Goal: Information Seeking & Learning: Learn about a topic

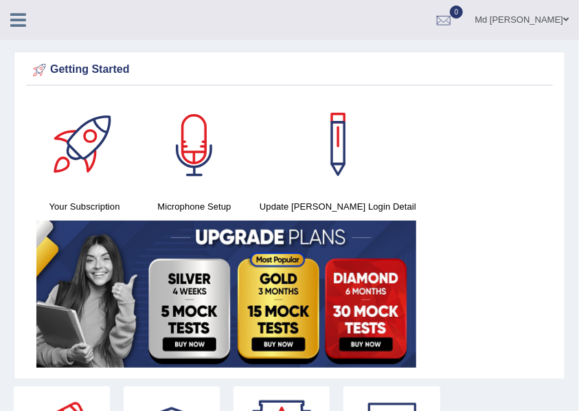
click at [200, 148] on div at bounding box center [194, 144] width 96 height 96
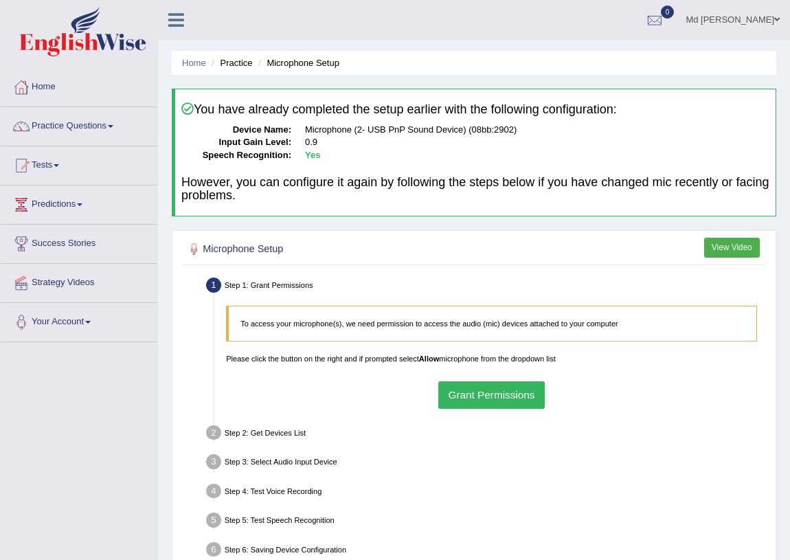
drag, startPoint x: 82, startPoint y: 434, endPoint x: 14, endPoint y: 460, distance: 72.9
click at [14, 410] on div "Toggle navigation Home Practice Questions Speaking Practice Read Aloud Repeat S…" at bounding box center [395, 357] width 790 height 715
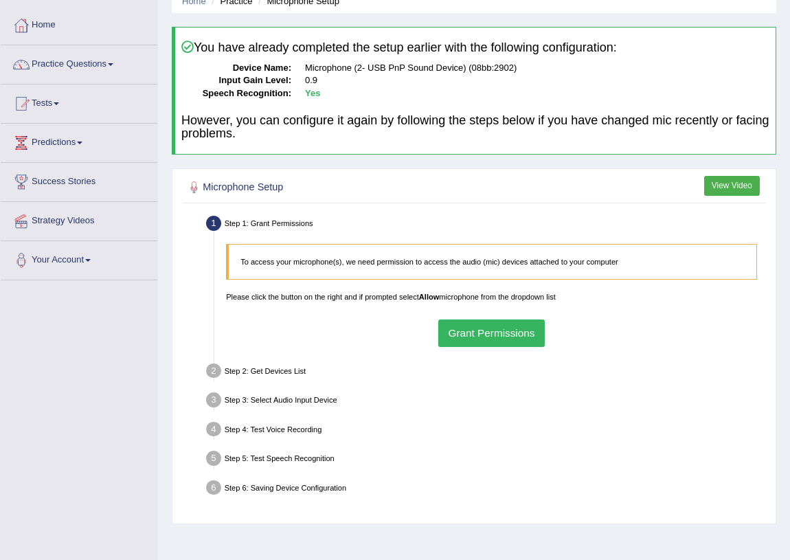
click at [495, 328] on button "Grant Permissions" at bounding box center [491, 333] width 107 height 27
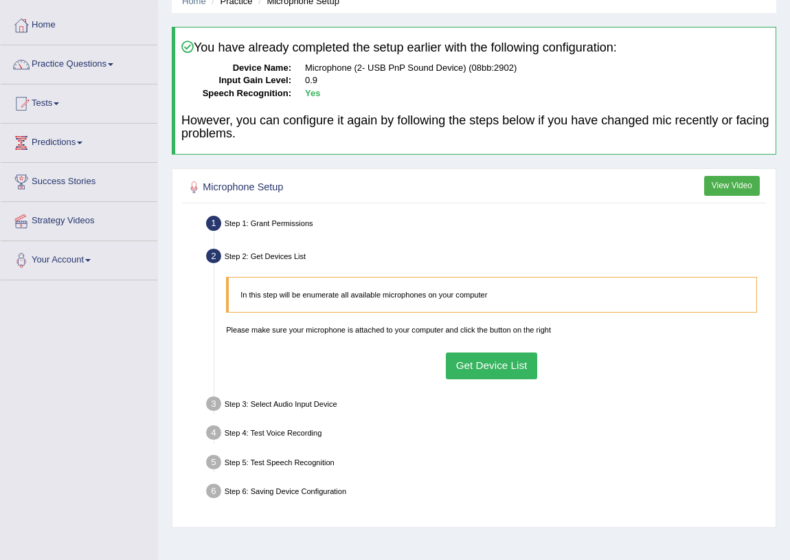
click at [485, 370] on button "Get Device List" at bounding box center [491, 366] width 91 height 27
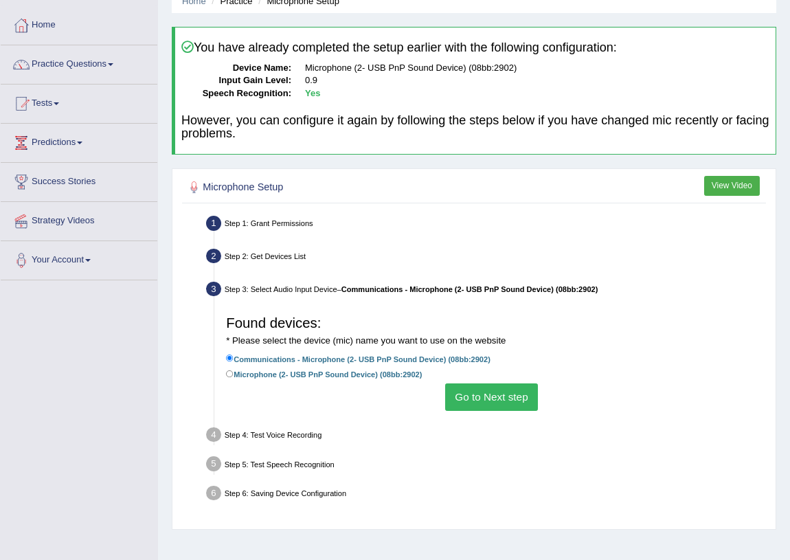
click at [308, 374] on label "Microphone (2- USB PnP Sound Device) (08bb:2902)" at bounding box center [324, 374] width 196 height 13
click at [234, 374] on input "Microphone (2- USB PnP Sound Device) (08bb:2902)" at bounding box center [230, 374] width 8 height 8
radio input "true"
click at [470, 390] on button "Go to Next step" at bounding box center [491, 396] width 93 height 27
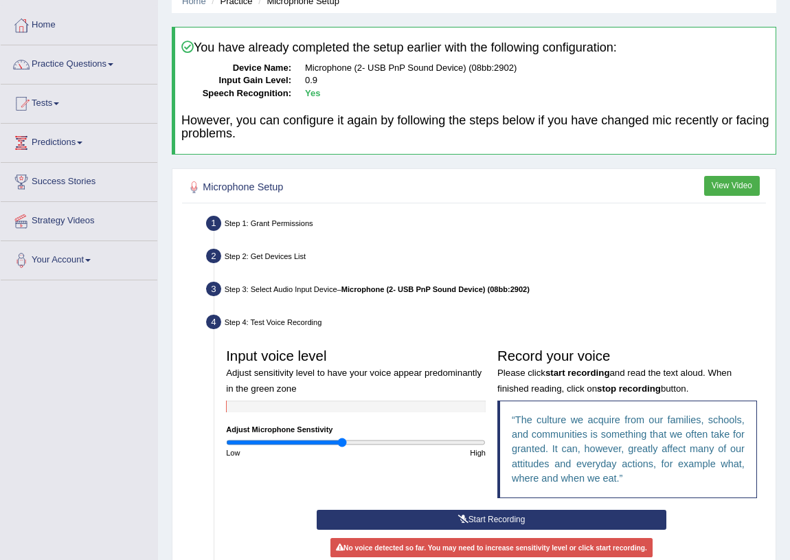
click at [438, 410] on button "Start Recording" at bounding box center [492, 520] width 350 height 20
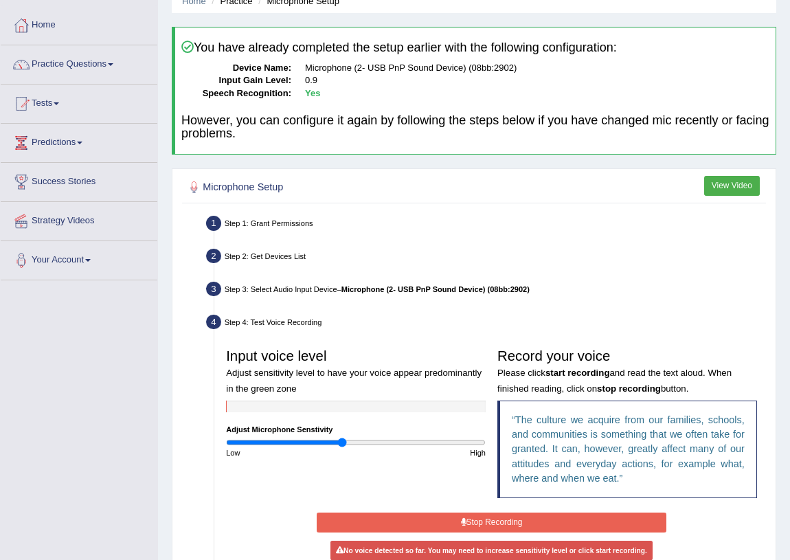
scroll to position [124, 0]
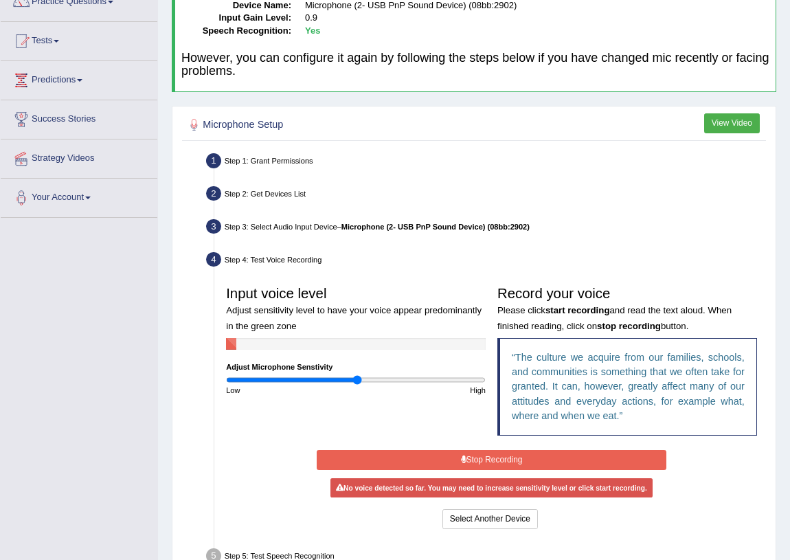
drag, startPoint x: 344, startPoint y: 379, endPoint x: 357, endPoint y: 382, distance: 13.5
type input "1.02"
click at [357, 382] on input "range" at bounding box center [356, 380] width 260 height 10
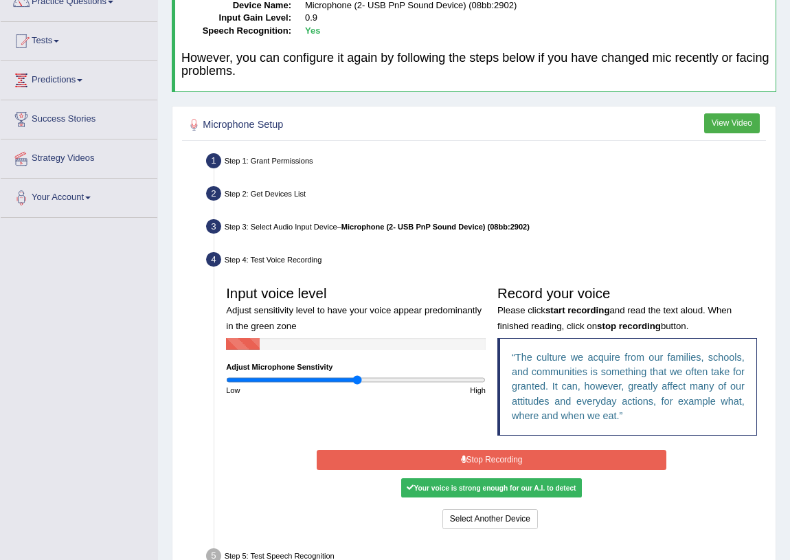
click at [427, 410] on button "Stop Recording" at bounding box center [492, 460] width 350 height 20
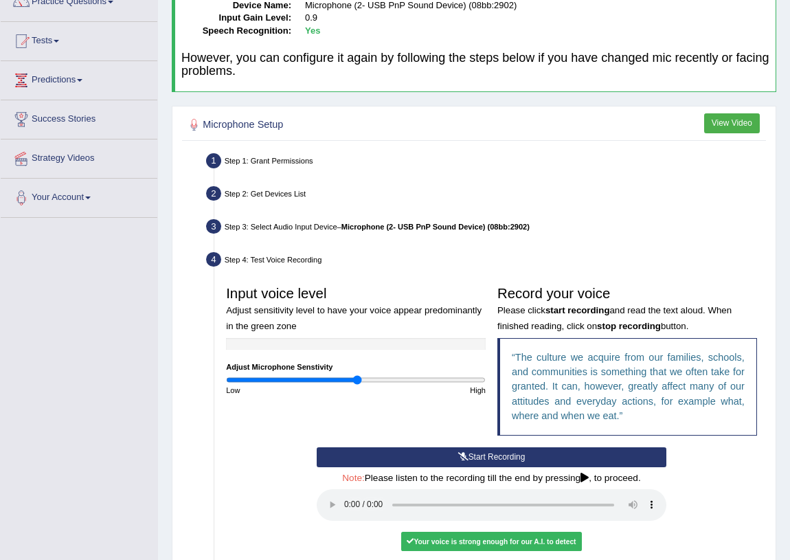
scroll to position [249, 0]
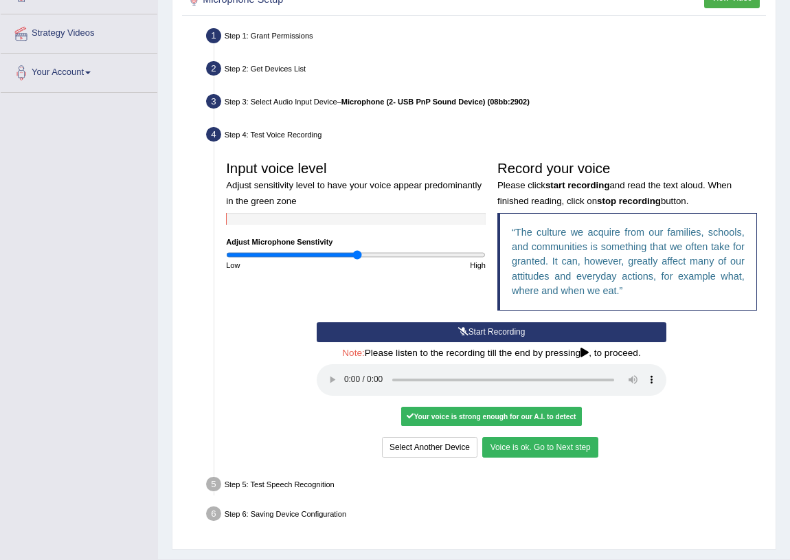
click at [546, 410] on button "Voice is ok. Go to Next step" at bounding box center [539, 447] width 115 height 20
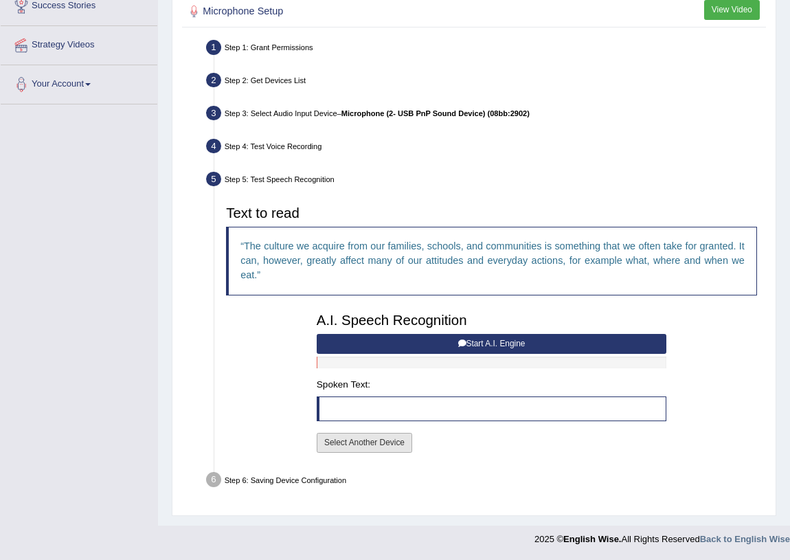
scroll to position [236, 0]
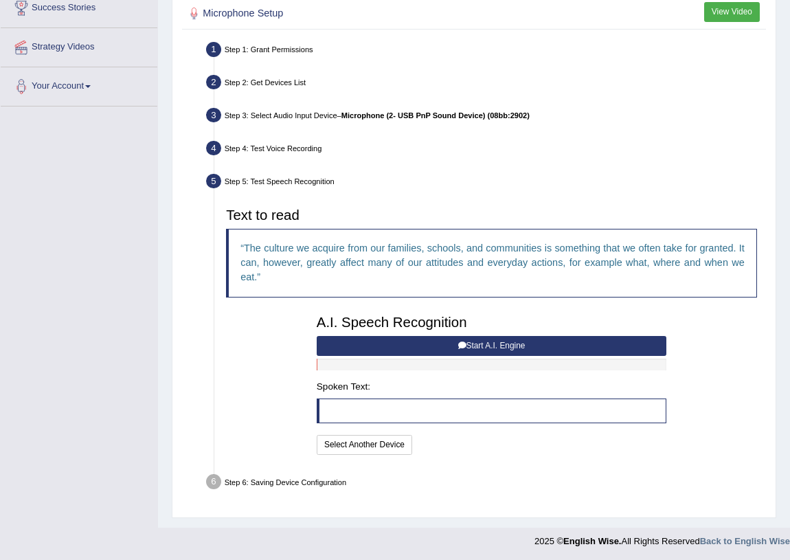
click at [442, 350] on button "Start A.I. Engine" at bounding box center [492, 346] width 350 height 20
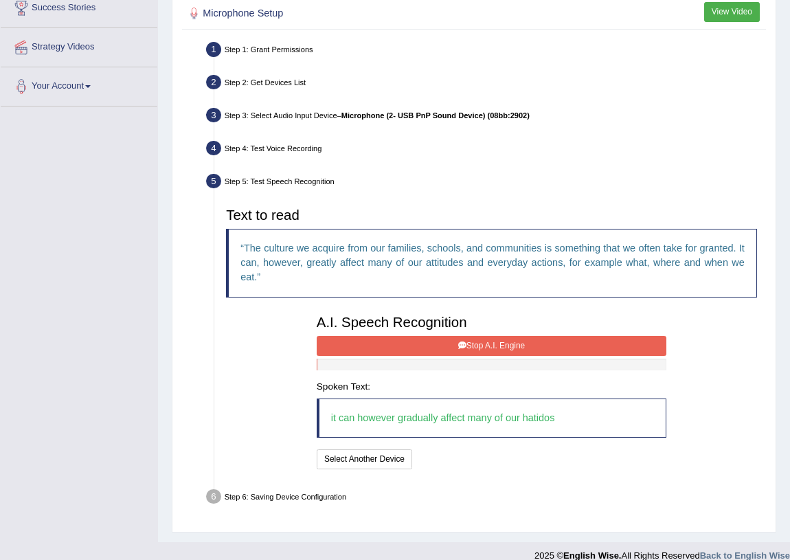
click at [378, 336] on button "Stop A.I. Engine" at bounding box center [492, 346] width 350 height 20
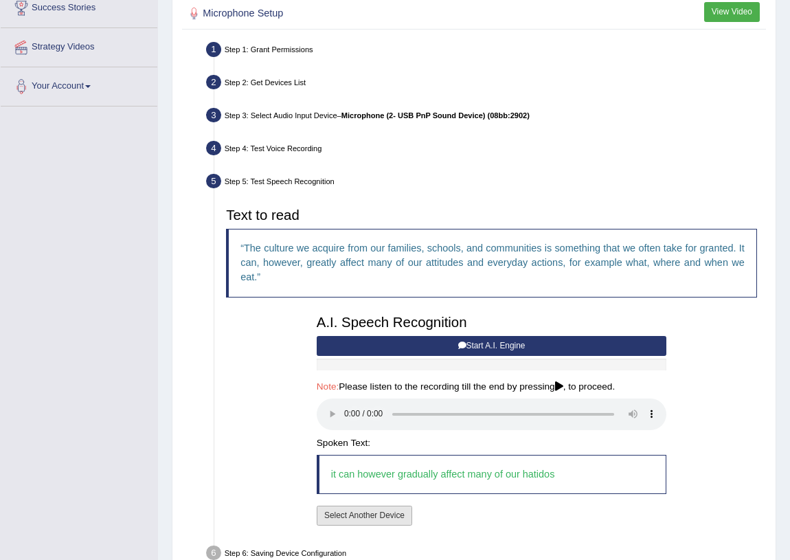
scroll to position [307, 0]
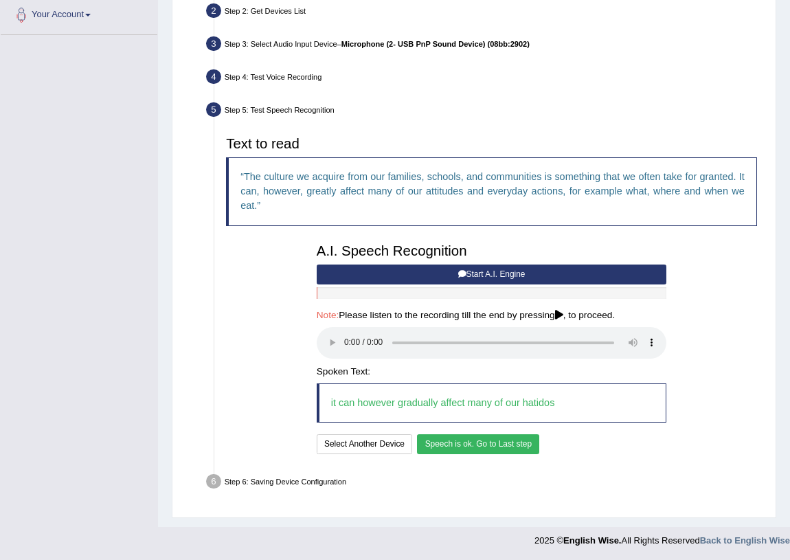
click at [472, 410] on button "Speech is ok. Go to Last step" at bounding box center [478, 444] width 122 height 20
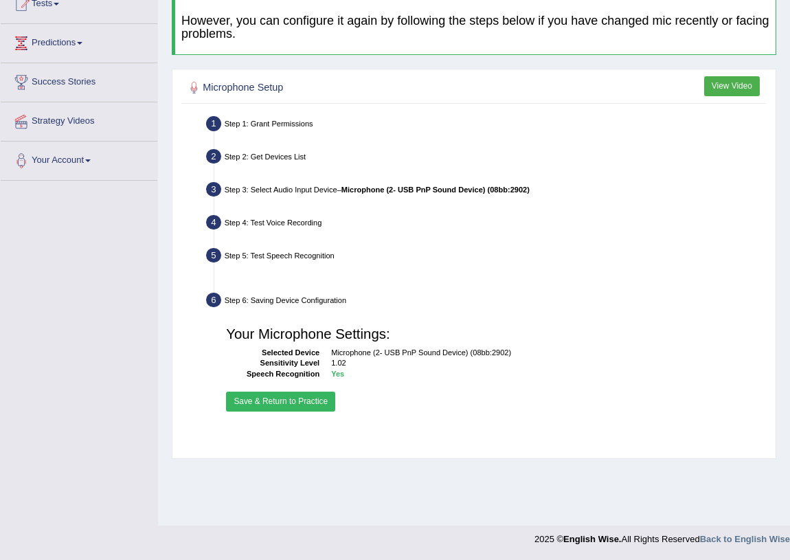
scroll to position [161, 0]
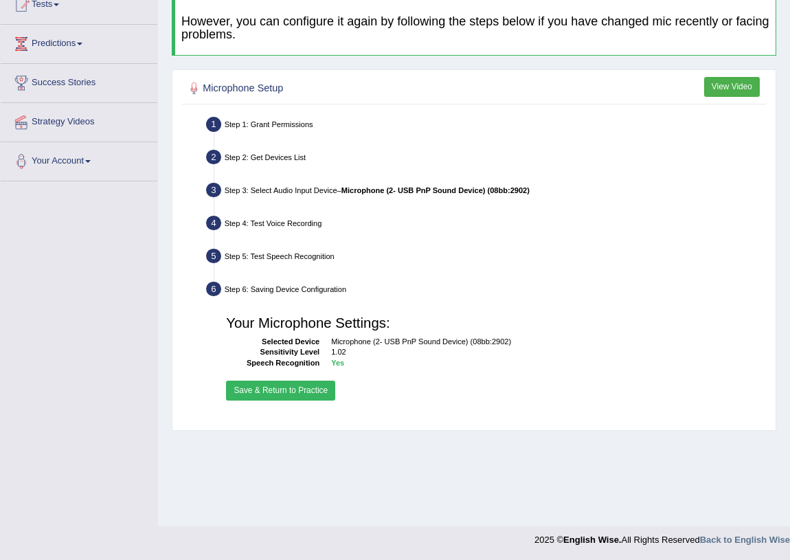
click at [319, 400] on div "Your Microphone Settings: Selected Device Microphone (2- USB PnP Sound Device) …" at bounding box center [492, 357] width 543 height 106
click at [314, 386] on button "Save & Return to Practice" at bounding box center [280, 391] width 109 height 20
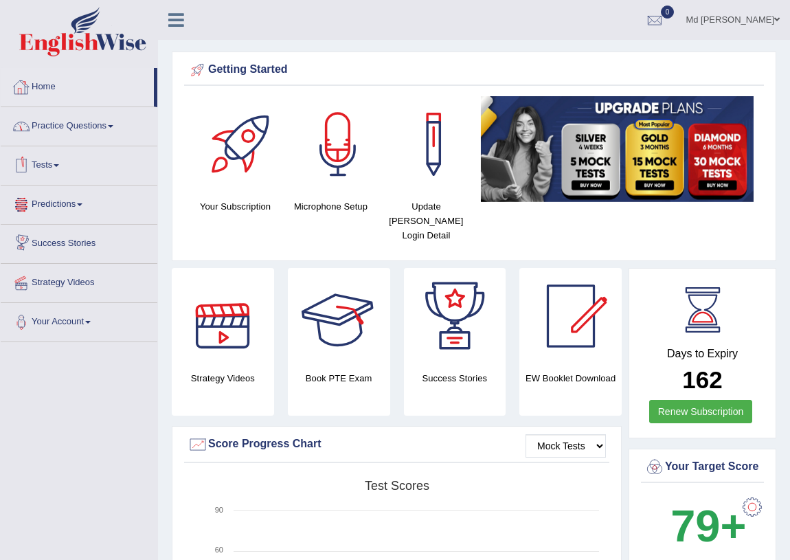
click at [80, 129] on link "Practice Questions" at bounding box center [79, 124] width 157 height 34
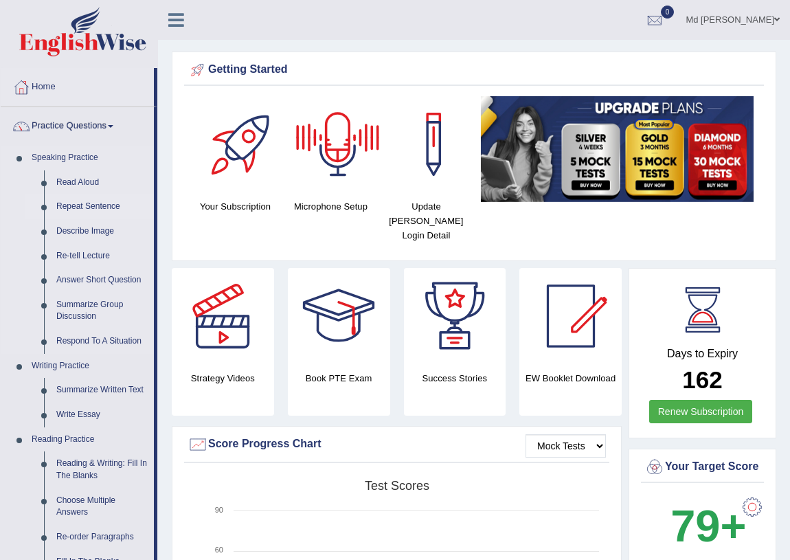
click at [86, 206] on link "Repeat Sentence" at bounding box center [102, 206] width 104 height 25
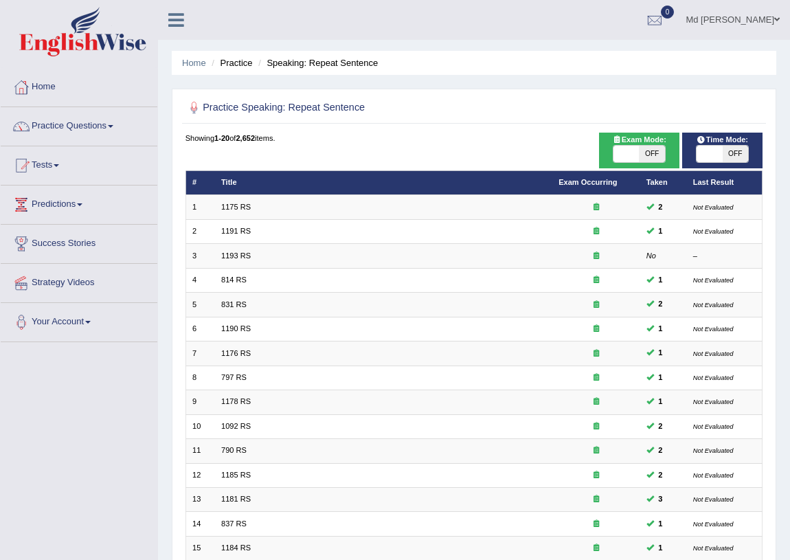
click at [747, 144] on span "Time Mode:" at bounding box center [722, 140] width 60 height 12
click at [736, 150] on span "OFF" at bounding box center [735, 154] width 25 height 16
checkbox input "true"
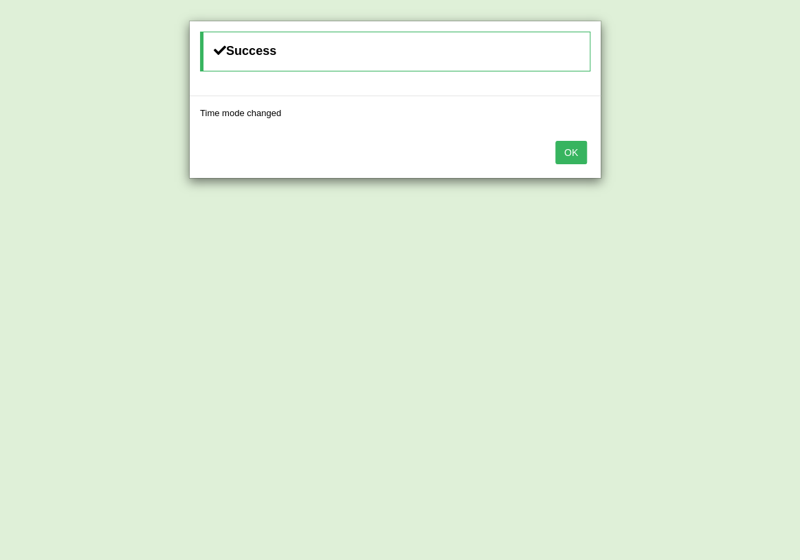
click at [577, 159] on button "OK" at bounding box center [571, 152] width 32 height 23
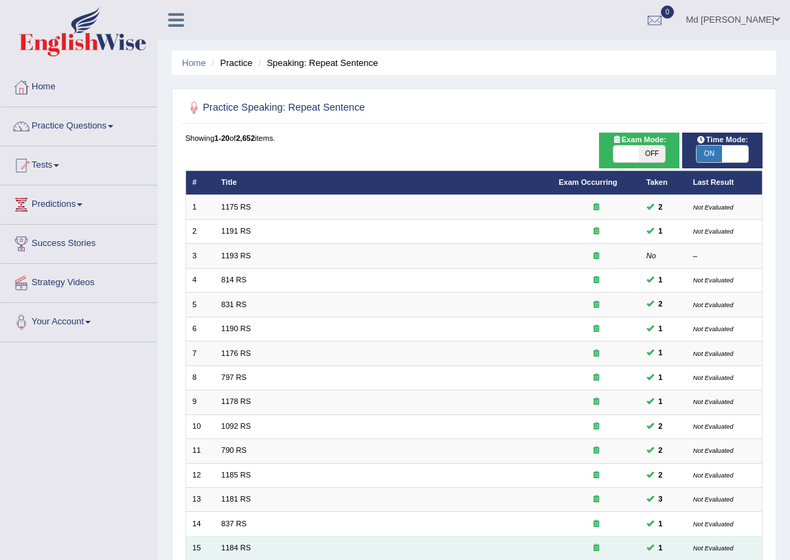
scroll to position [232, 0]
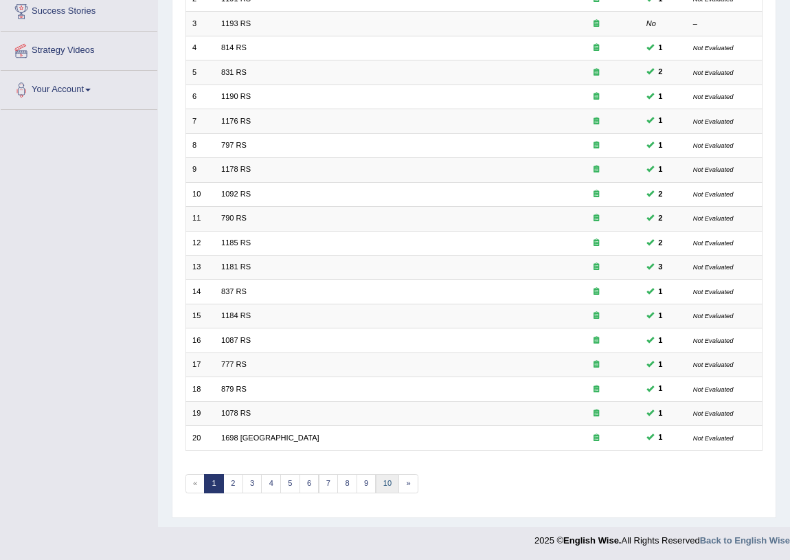
click at [377, 479] on link "10" at bounding box center [388, 483] width 24 height 19
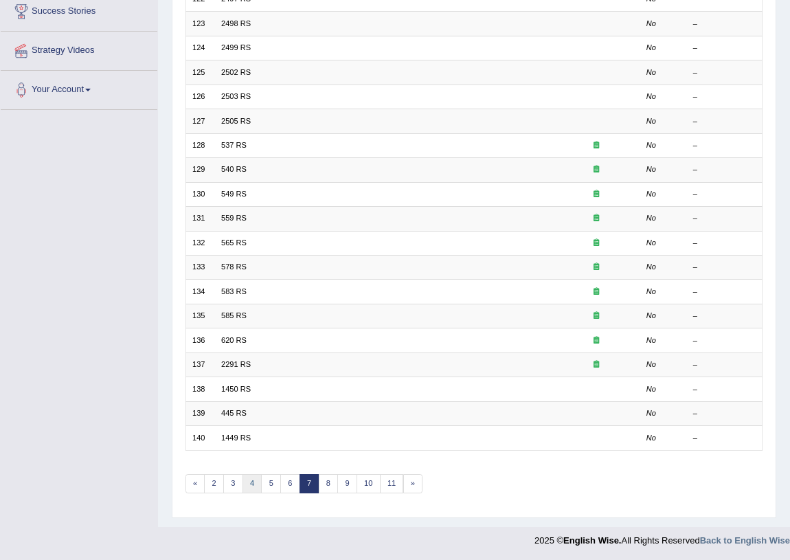
click at [254, 476] on link "4" at bounding box center [253, 483] width 20 height 19
click at [249, 481] on link "3" at bounding box center [253, 483] width 20 height 19
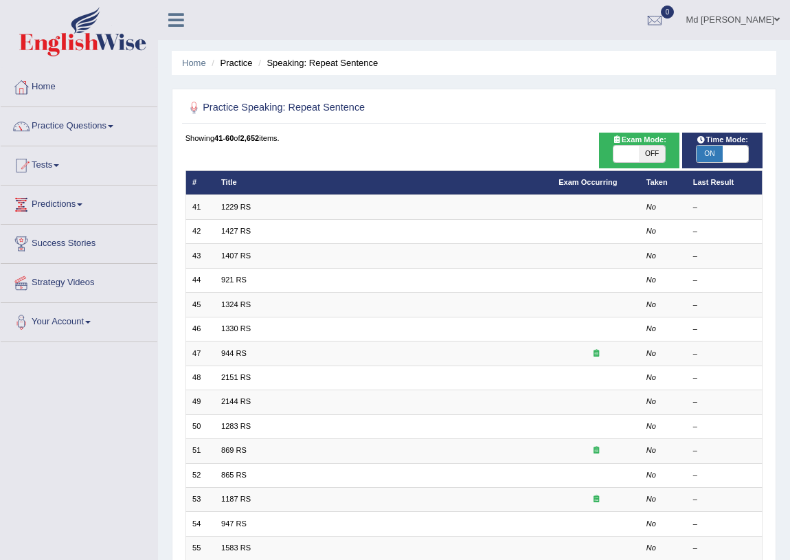
scroll to position [232, 0]
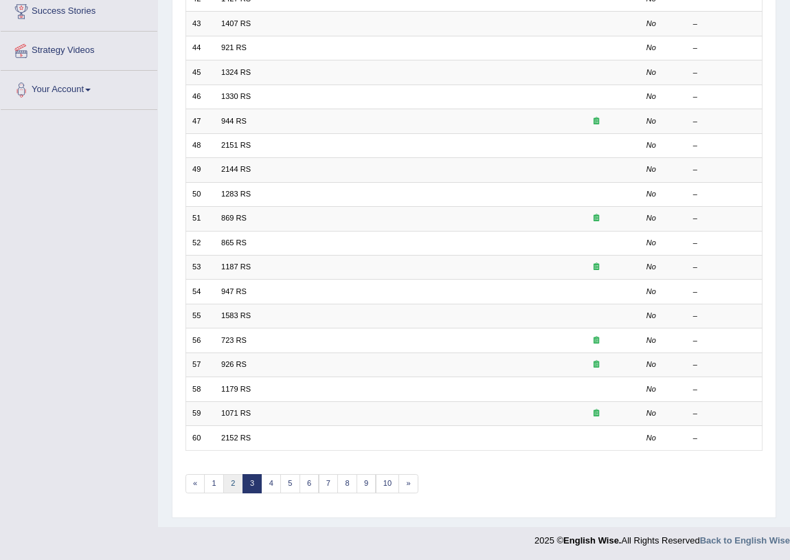
click at [230, 484] on link "2" at bounding box center [233, 483] width 20 height 19
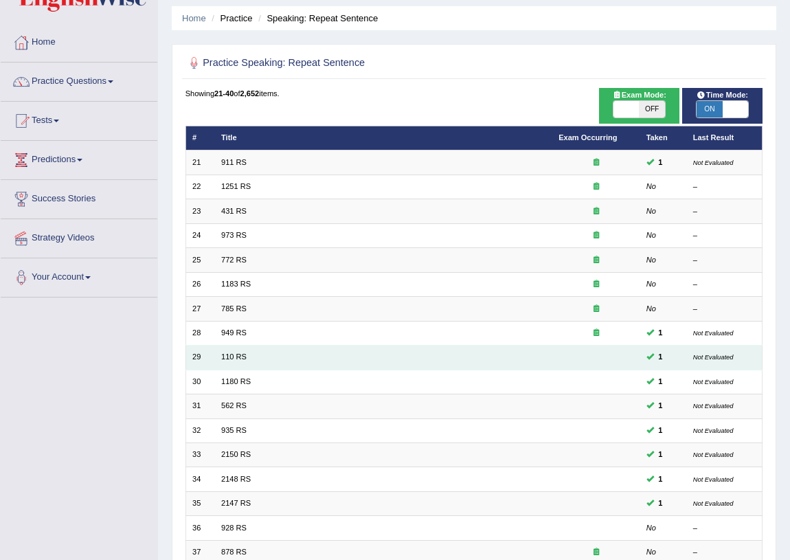
scroll to position [232, 0]
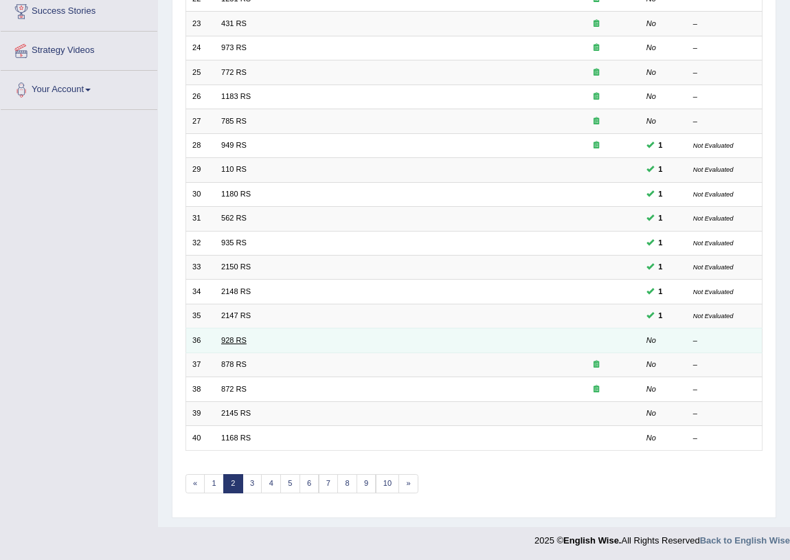
click at [243, 339] on link "928 RS" at bounding box center [233, 340] width 25 height 8
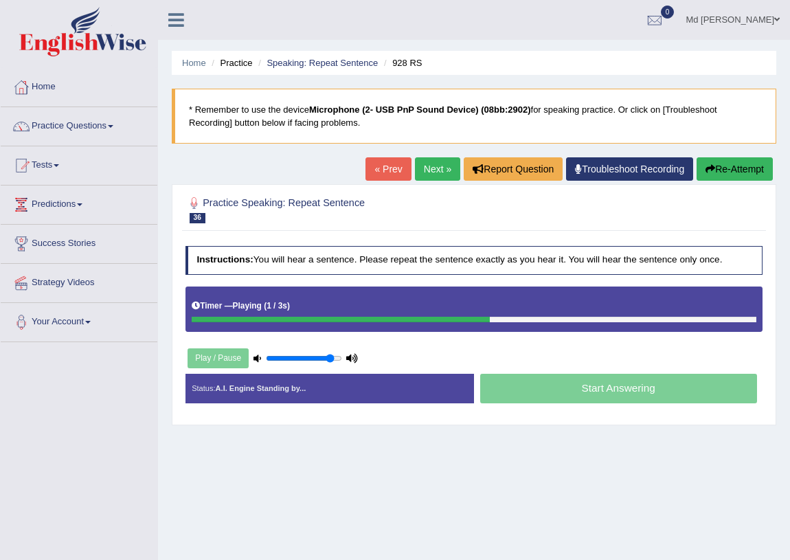
drag, startPoint x: 324, startPoint y: 360, endPoint x: 331, endPoint y: 362, distance: 7.2
type input "0.9"
click at [331, 362] on input "range" at bounding box center [304, 359] width 76 height 10
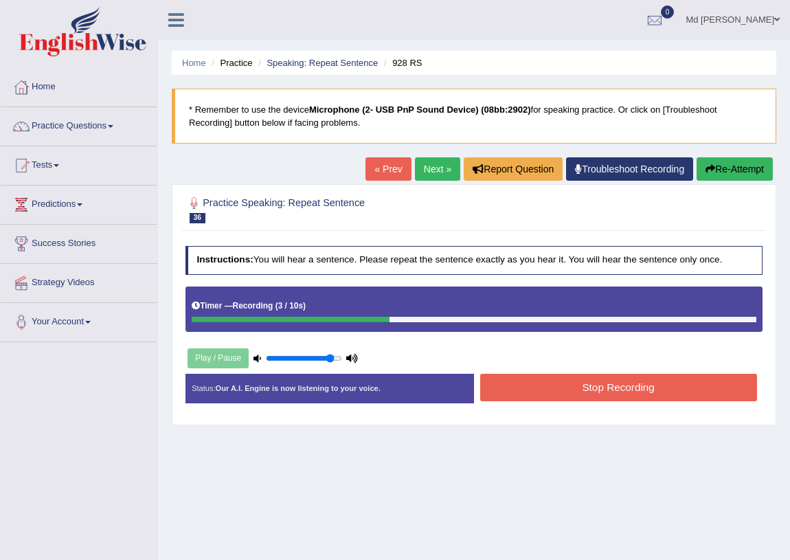
click at [589, 392] on button "Stop Recording" at bounding box center [618, 387] width 277 height 27
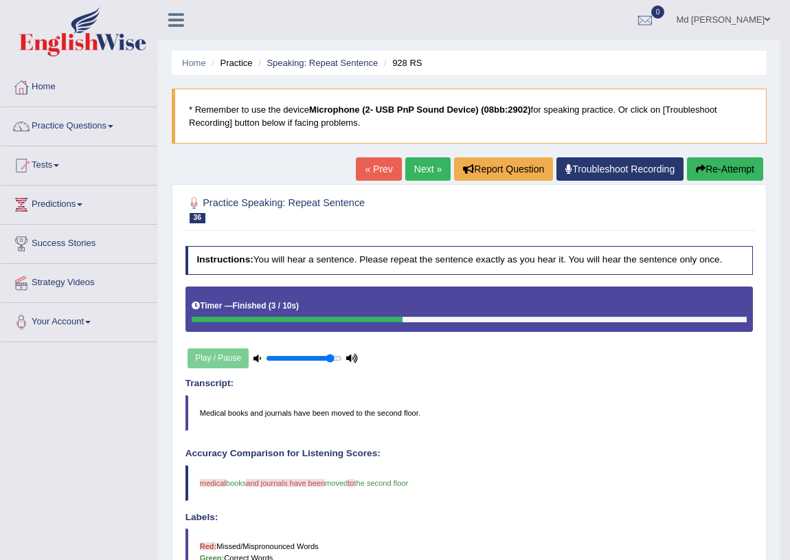
click at [411, 171] on link "Next »" at bounding box center [427, 168] width 45 height 23
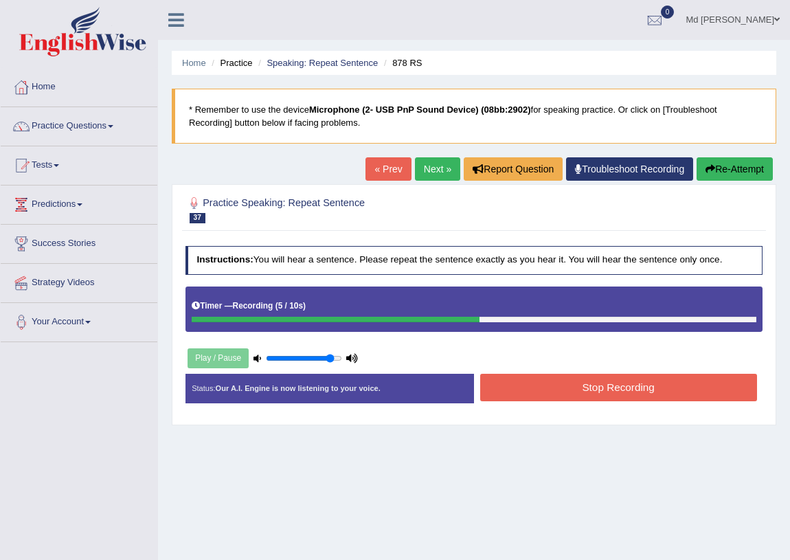
click at [584, 386] on button "Stop Recording" at bounding box center [618, 387] width 277 height 27
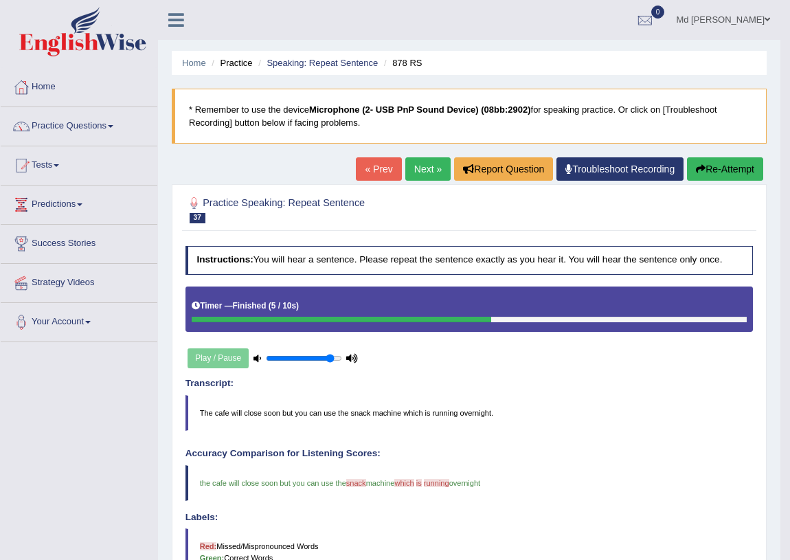
click at [411, 170] on link "Next »" at bounding box center [427, 168] width 45 height 23
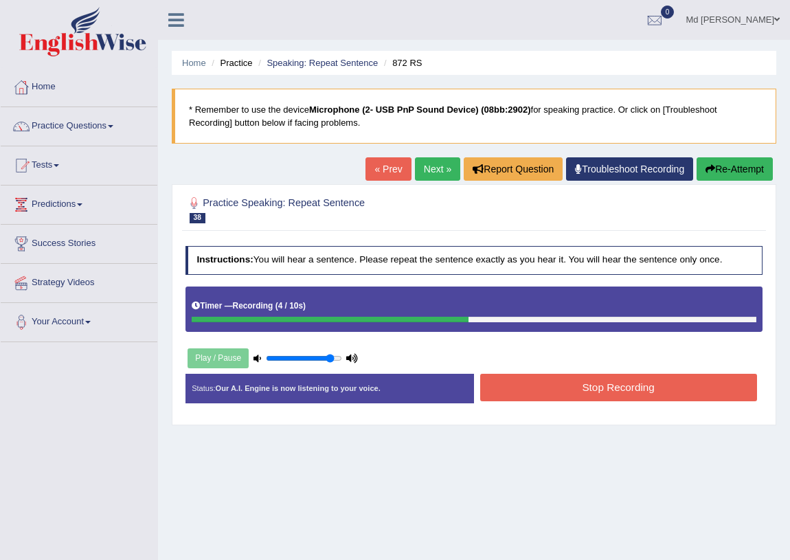
click at [606, 386] on button "Stop Recording" at bounding box center [618, 387] width 277 height 27
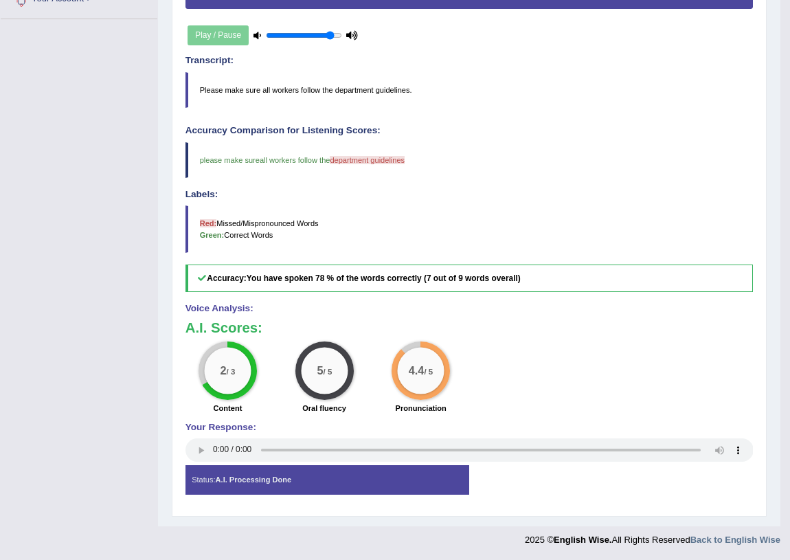
scroll to position [11, 0]
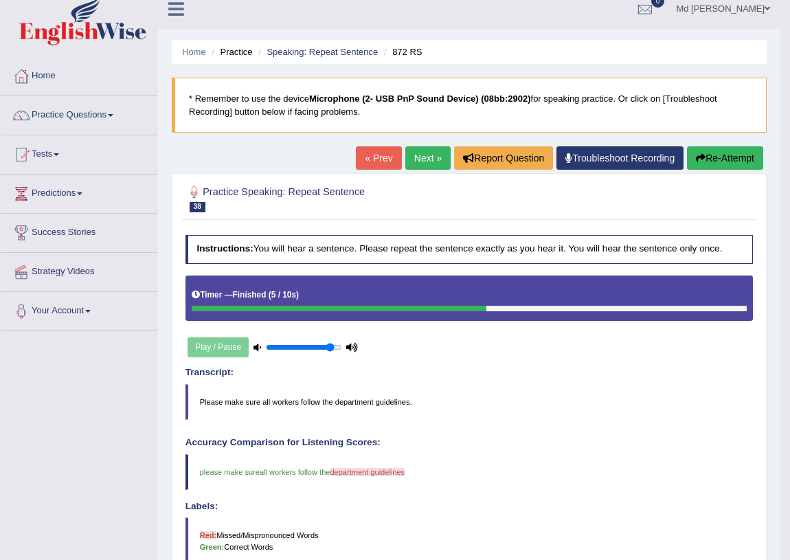
click at [417, 150] on link "Next »" at bounding box center [427, 157] width 45 height 23
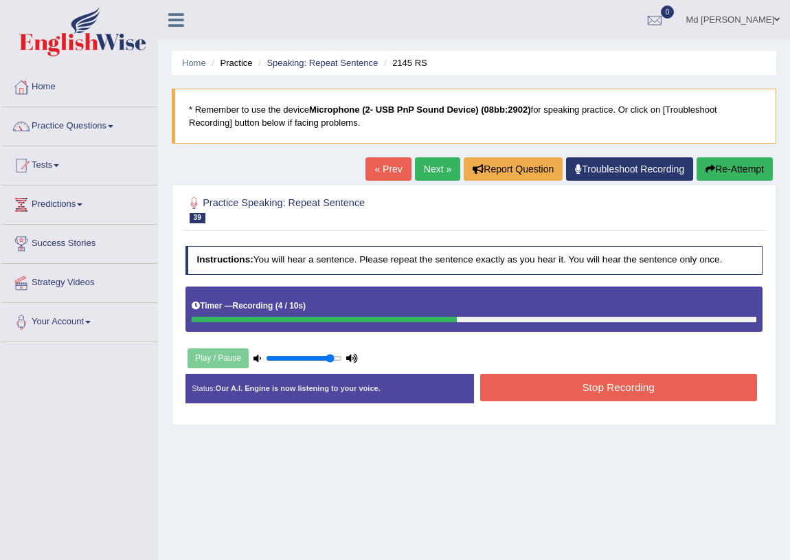
click at [642, 393] on button "Stop Recording" at bounding box center [618, 387] width 277 height 27
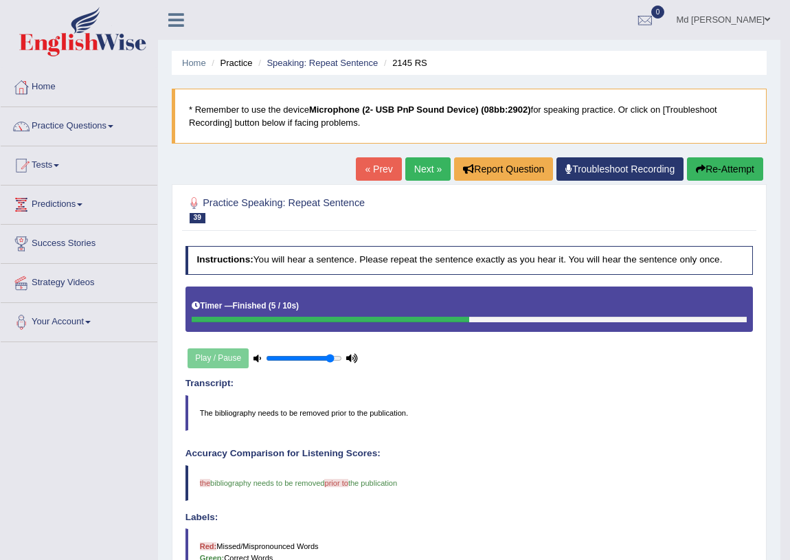
click at [423, 168] on link "Next »" at bounding box center [427, 168] width 45 height 23
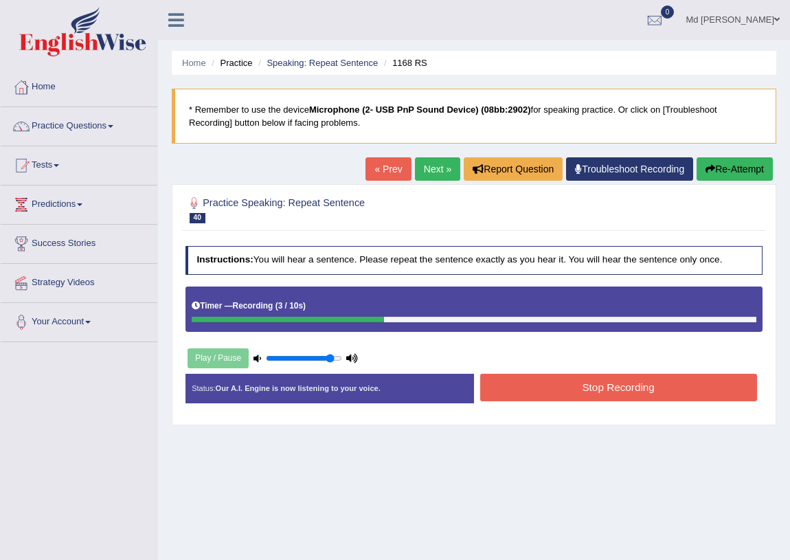
click at [603, 389] on button "Stop Recording" at bounding box center [618, 387] width 277 height 27
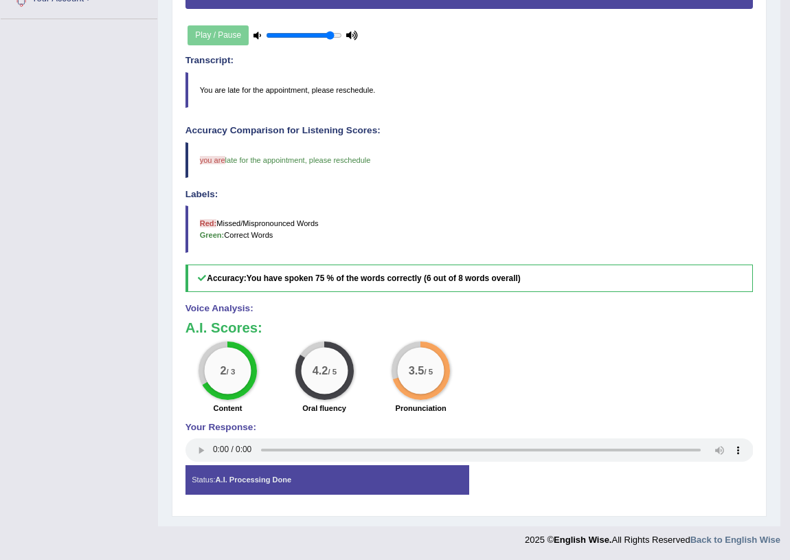
scroll to position [11, 0]
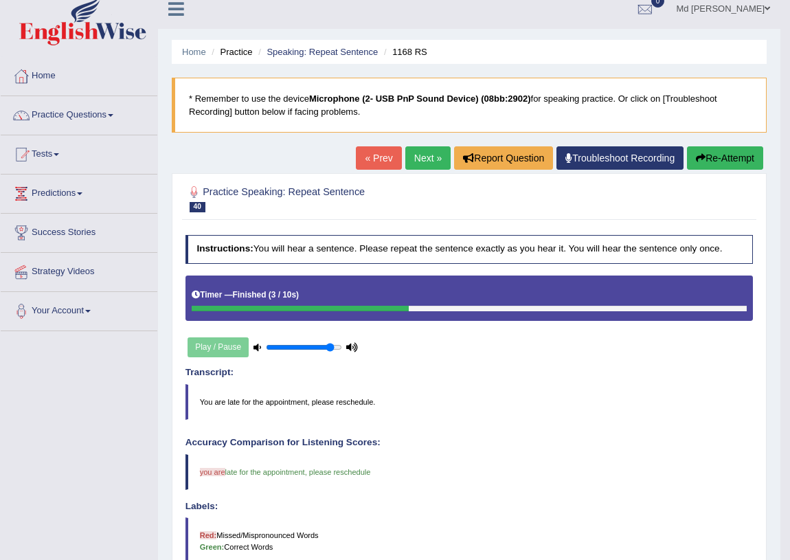
click at [438, 162] on link "Next »" at bounding box center [427, 157] width 45 height 23
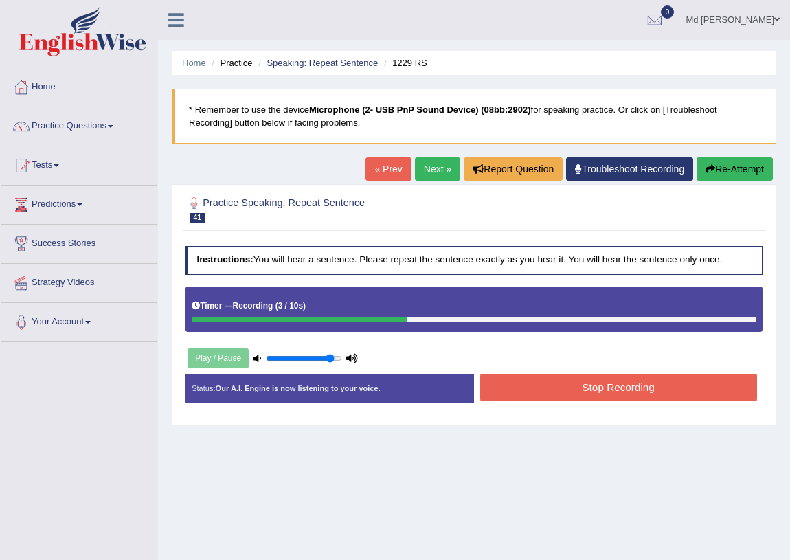
click at [590, 383] on button "Stop Recording" at bounding box center [618, 387] width 277 height 27
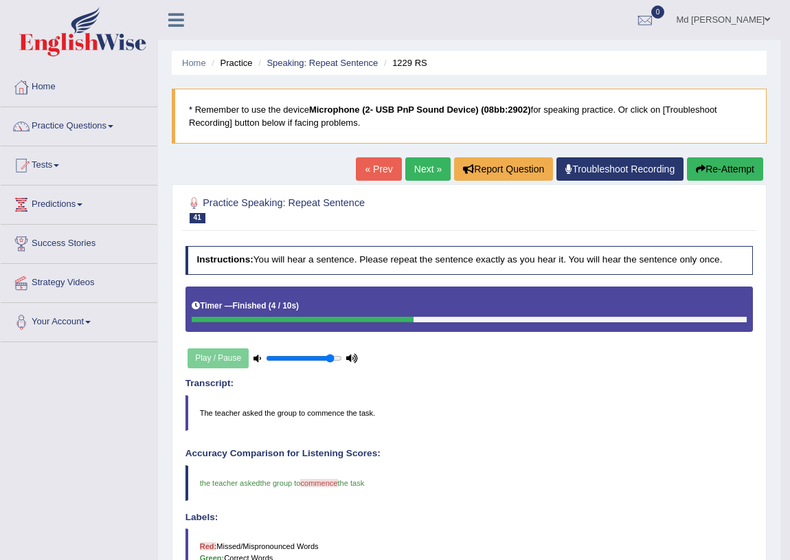
click at [435, 169] on link "Next »" at bounding box center [427, 168] width 45 height 23
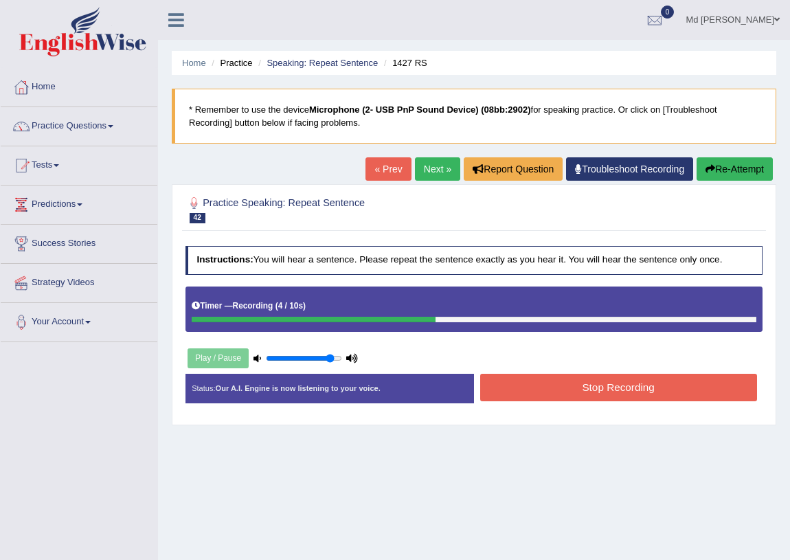
click at [612, 388] on button "Stop Recording" at bounding box center [618, 387] width 277 height 27
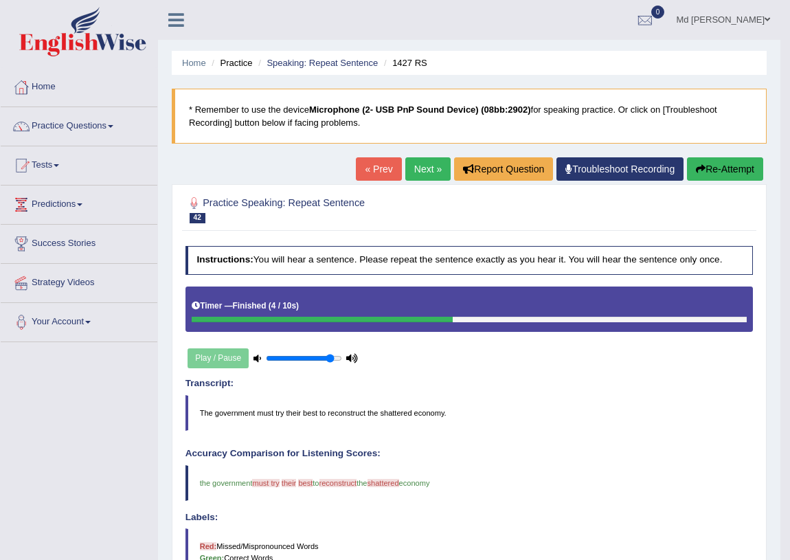
click at [413, 170] on link "Next »" at bounding box center [427, 168] width 45 height 23
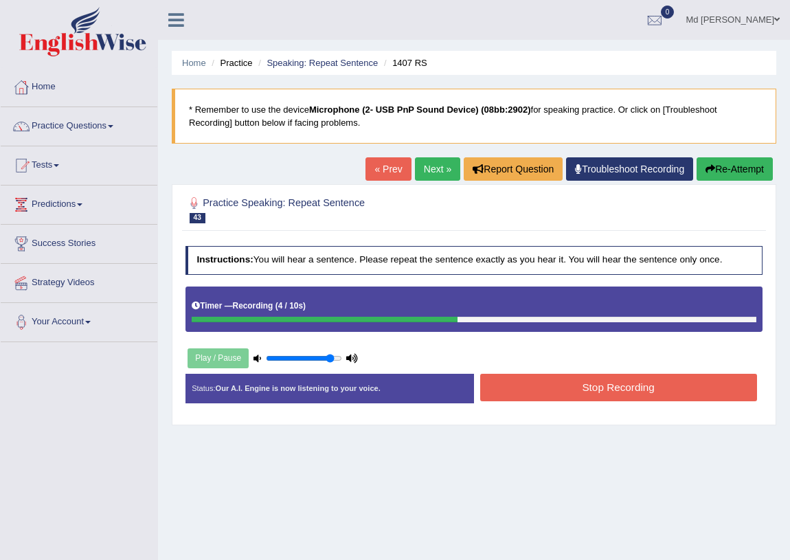
click at [569, 388] on button "Stop Recording" at bounding box center [618, 387] width 277 height 27
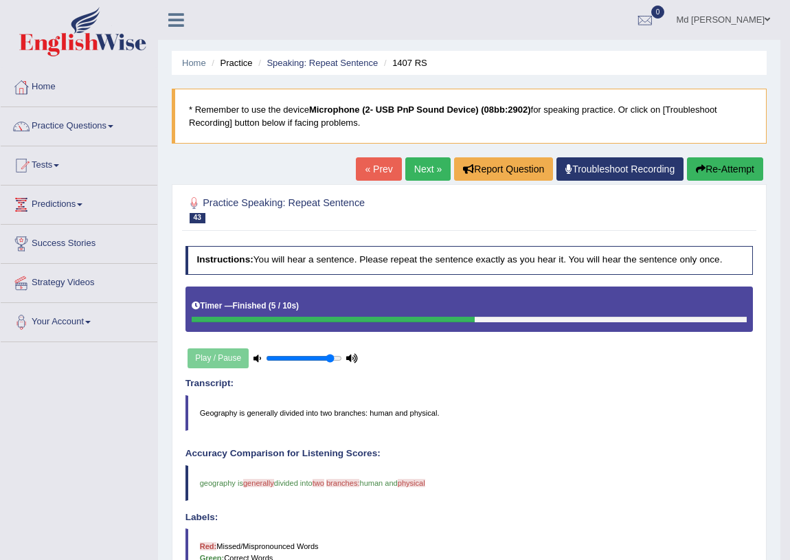
click at [434, 170] on link "Next »" at bounding box center [427, 168] width 45 height 23
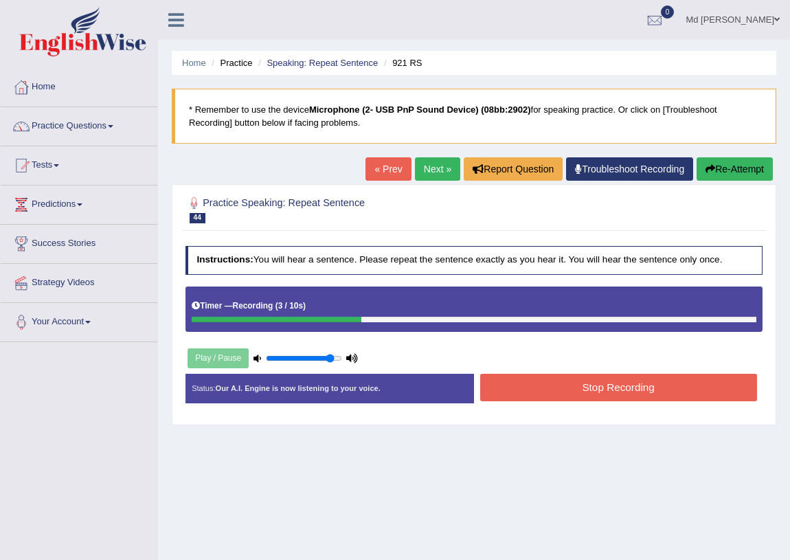
click at [618, 394] on button "Stop Recording" at bounding box center [618, 387] width 277 height 27
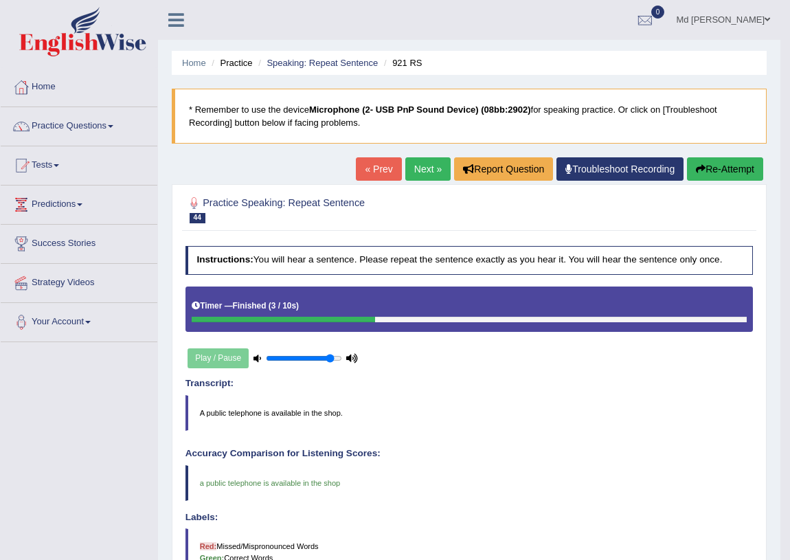
click at [427, 173] on link "Next »" at bounding box center [427, 168] width 45 height 23
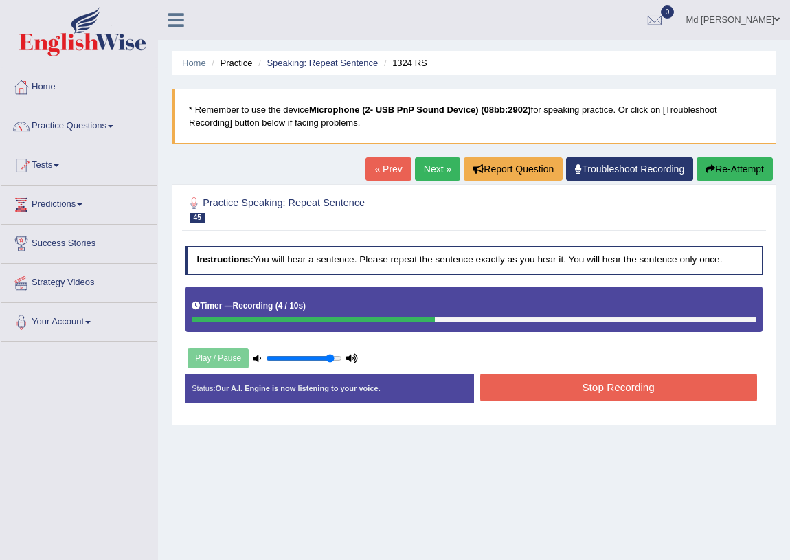
click at [609, 389] on button "Stop Recording" at bounding box center [618, 387] width 277 height 27
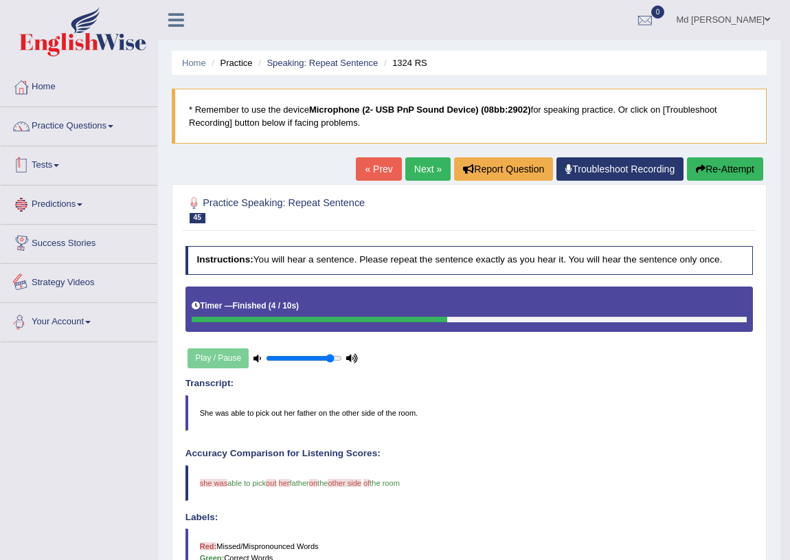
click at [74, 132] on link "Practice Questions" at bounding box center [79, 124] width 157 height 34
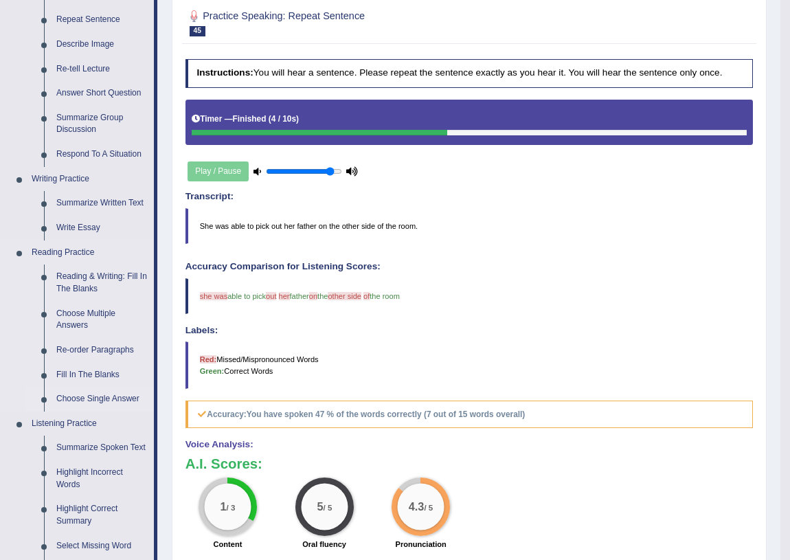
scroll to position [437, 0]
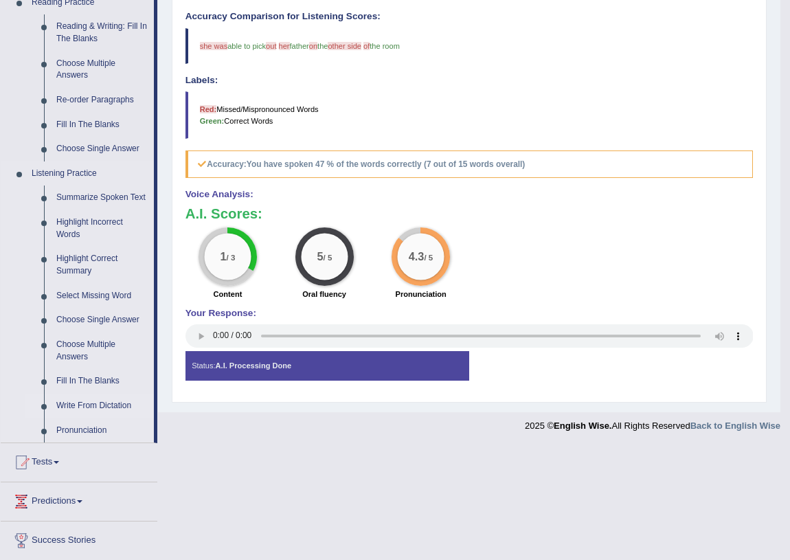
click at [103, 403] on link "Write From Dictation" at bounding box center [102, 406] width 104 height 25
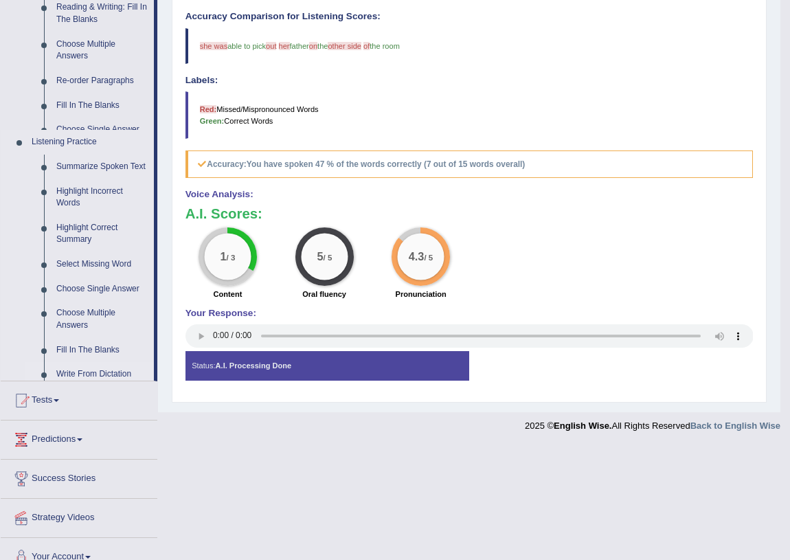
scroll to position [323, 0]
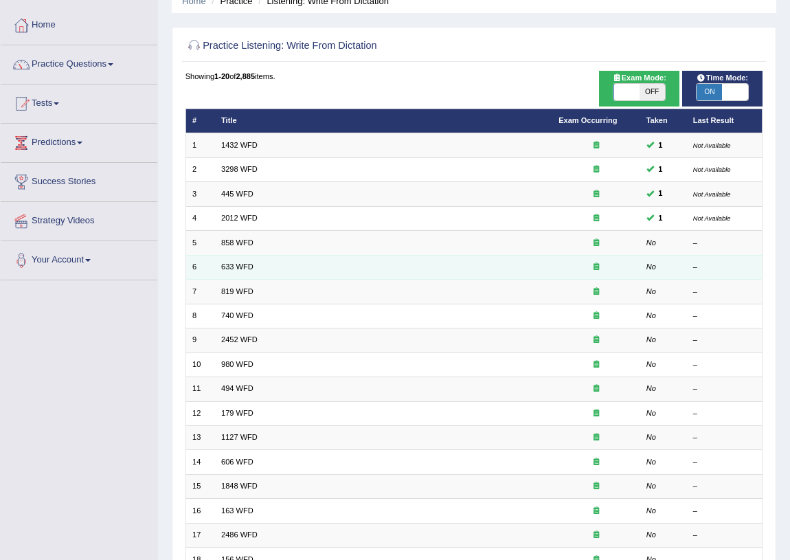
scroll to position [62, 0]
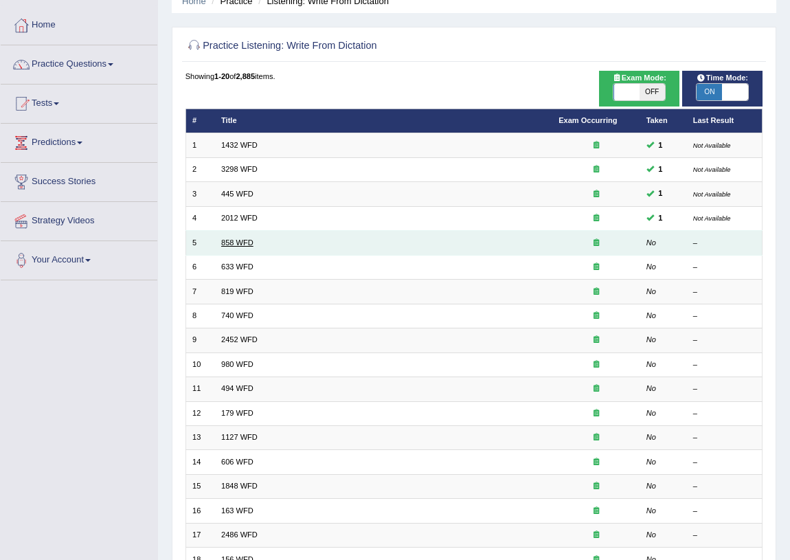
click at [232, 241] on link "858 WFD" at bounding box center [237, 242] width 32 height 8
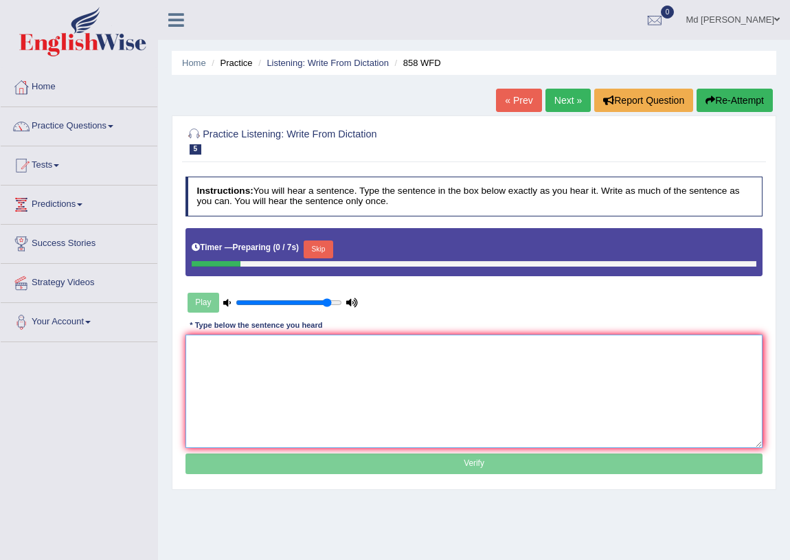
click at [374, 373] on textarea at bounding box center [475, 391] width 578 height 113
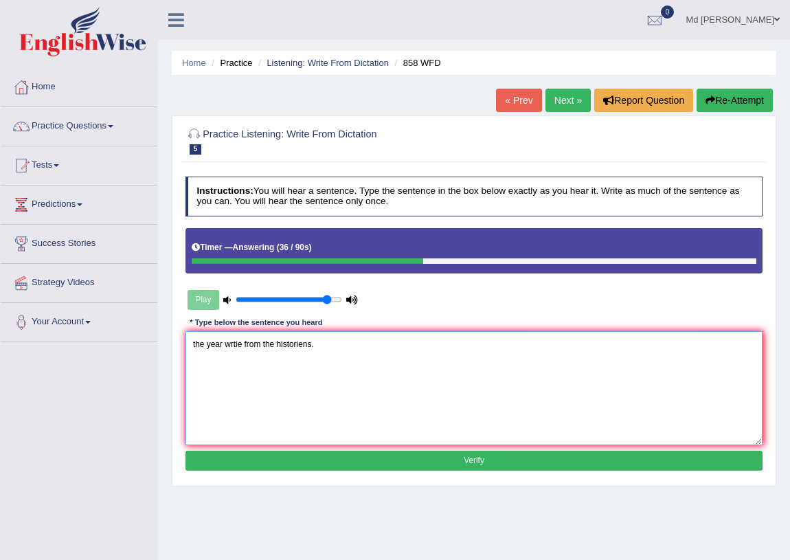
click at [196, 346] on textarea "the year wrtie from the historiens." at bounding box center [475, 387] width 578 height 113
click at [247, 343] on textarea "The year wrtie from the historiens." at bounding box center [475, 387] width 578 height 113
click at [242, 342] on textarea "The year wrtie from the historiens." at bounding box center [475, 387] width 578 height 113
drag, startPoint x: 245, startPoint y: 343, endPoint x: 229, endPoint y: 338, distance: 17.2
click at [229, 338] on textarea "The year wrtie from the historiens." at bounding box center [475, 387] width 578 height 113
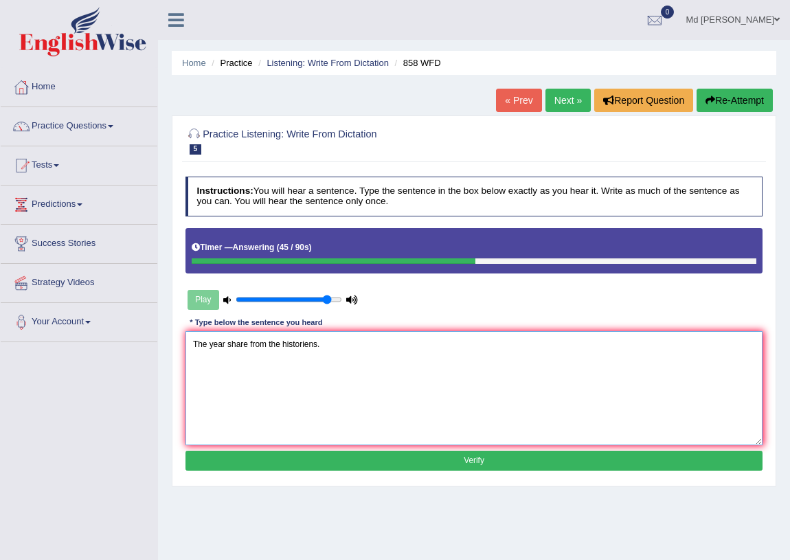
type textarea "The year share from the historiens."
click at [438, 455] on button "Verify" at bounding box center [475, 461] width 578 height 20
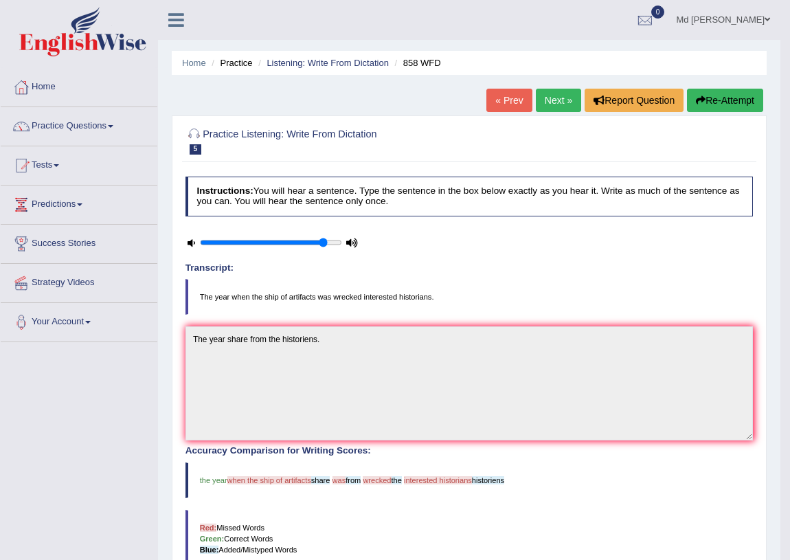
click at [715, 98] on button "Re-Attempt" at bounding box center [725, 100] width 76 height 23
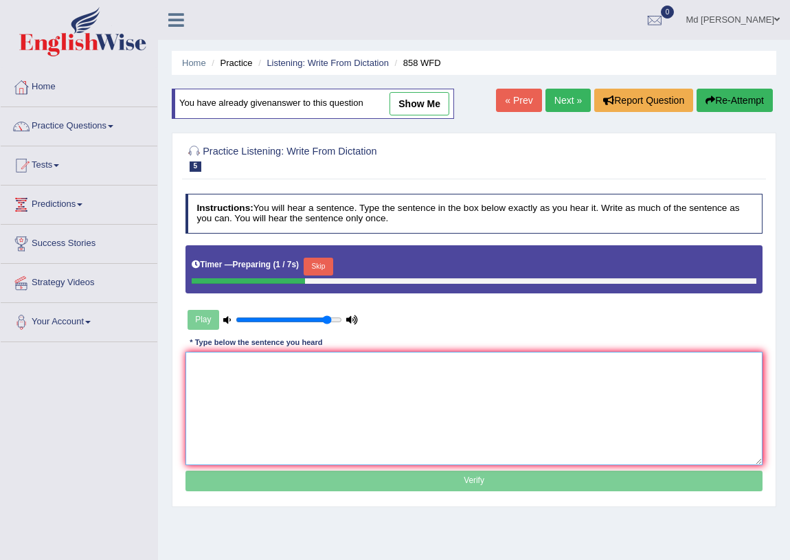
click at [254, 372] on textarea at bounding box center [475, 408] width 578 height 113
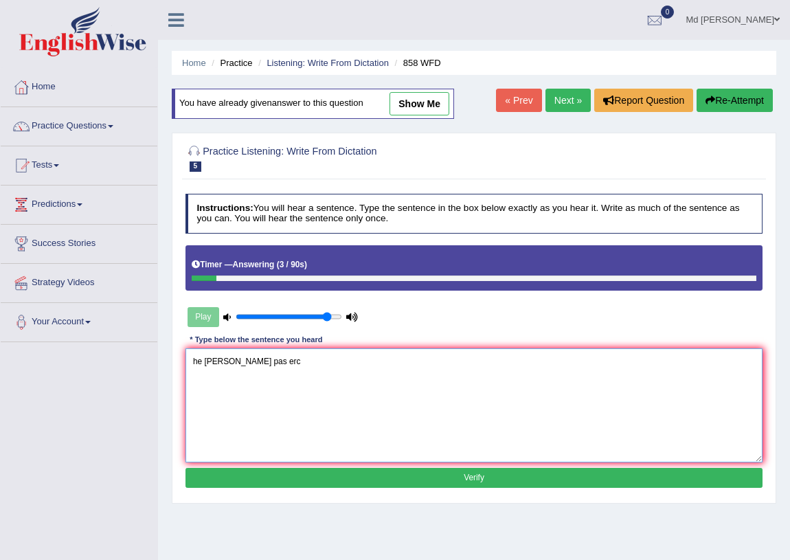
type textarea "he yera shi pas erc"
click at [570, 95] on link "Next »" at bounding box center [568, 100] width 45 height 23
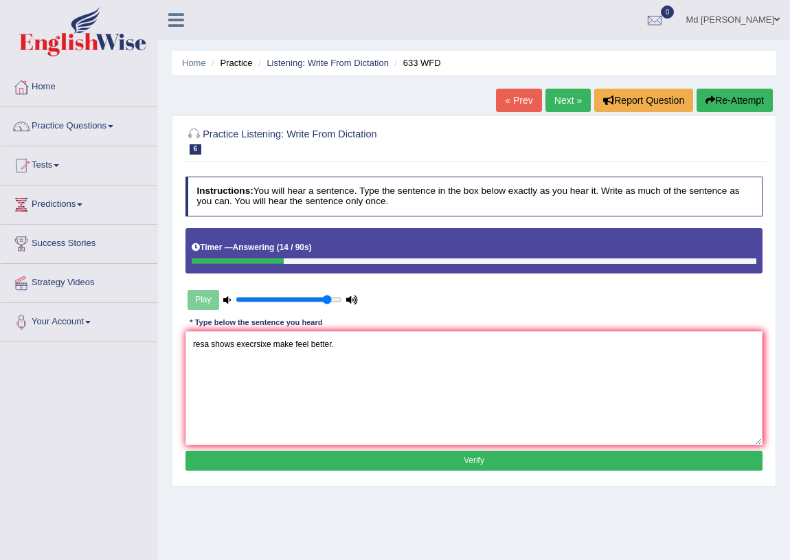
click at [208, 346] on textarea "resa shows execrsixe make feel better." at bounding box center [475, 387] width 578 height 113
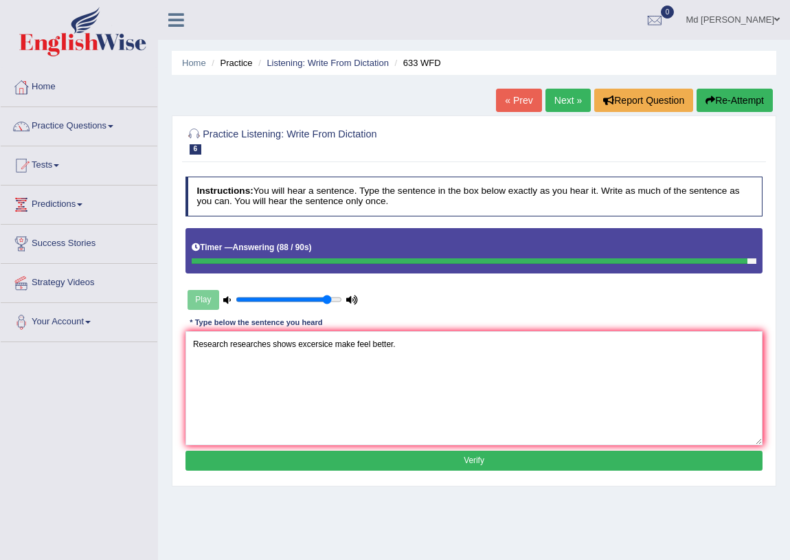
type textarea "Research researches shows excersice make feel better."
click at [379, 456] on button "Verify" at bounding box center [475, 461] width 578 height 20
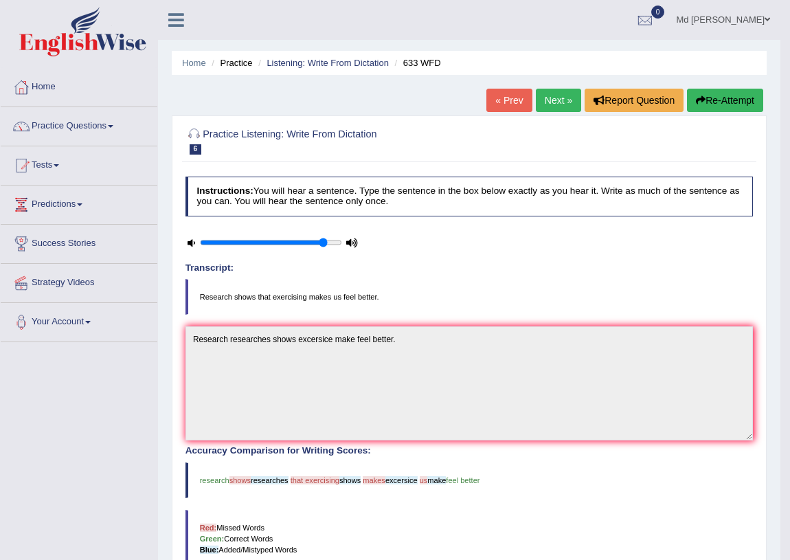
click at [557, 107] on link "Next »" at bounding box center [558, 100] width 45 height 23
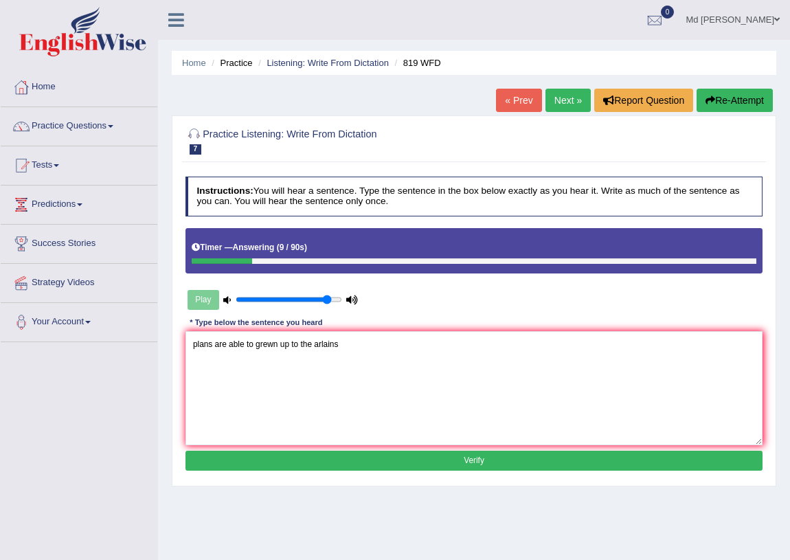
click at [214, 343] on textarea "plans are able to grewn up to the arlains" at bounding box center [475, 387] width 578 height 113
click at [211, 342] on textarea "plans are able to grewn up to the arlains" at bounding box center [475, 387] width 578 height 113
type textarea "Plans are able to grow up to the airlines."
click at [280, 467] on button "Verify" at bounding box center [475, 461] width 578 height 20
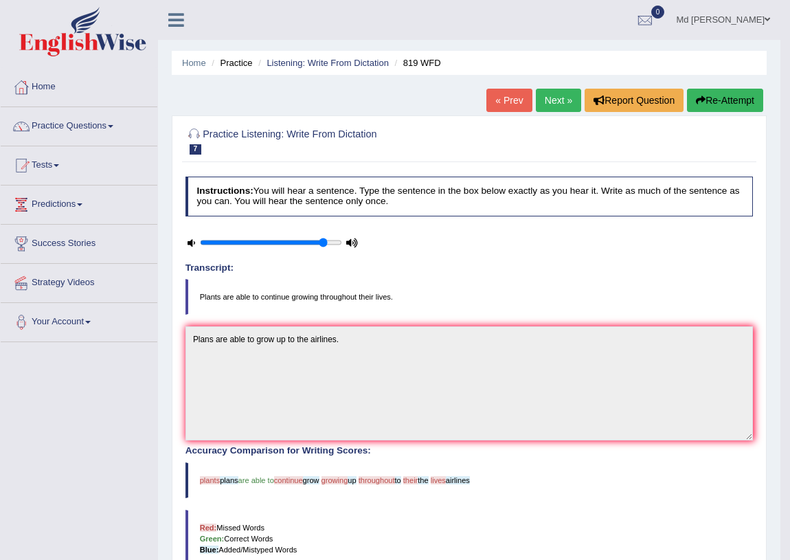
click at [557, 96] on link "Next »" at bounding box center [558, 100] width 45 height 23
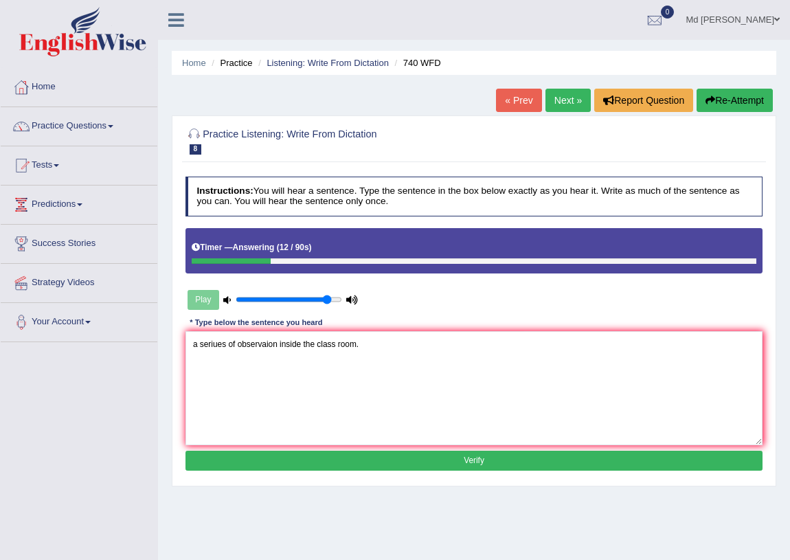
click at [195, 346] on textarea "a seriues of observaion inside the class room." at bounding box center [475, 387] width 578 height 113
click at [225, 344] on textarea "A seriues of observaion inside the class room." at bounding box center [475, 387] width 578 height 113
type textarea "A series of observation inside the classroom."
click at [285, 454] on button "Verify" at bounding box center [475, 461] width 578 height 20
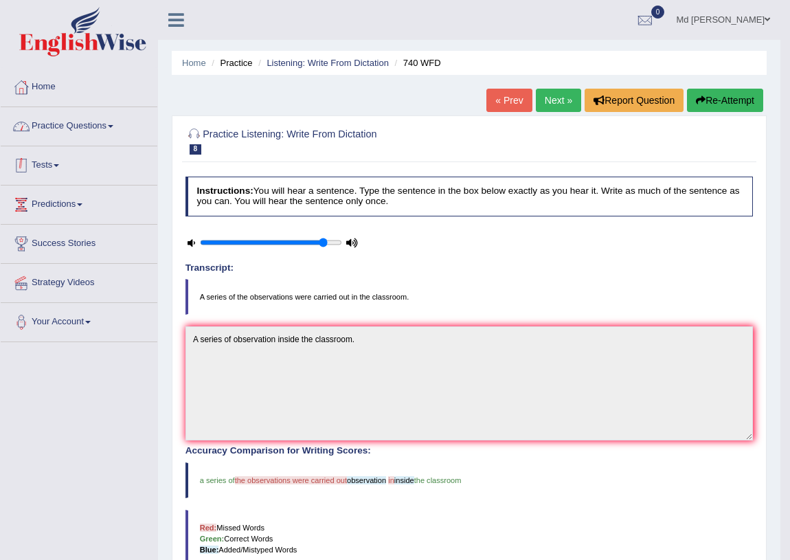
click at [77, 129] on link "Practice Questions" at bounding box center [79, 124] width 157 height 34
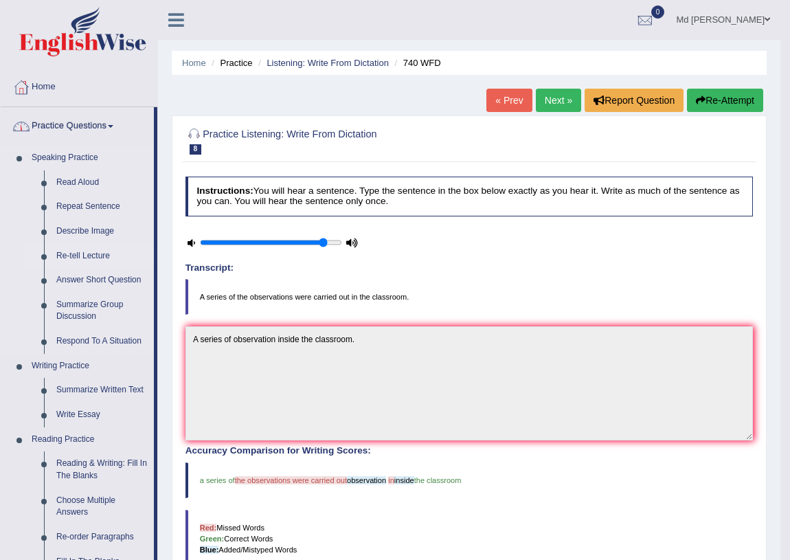
click at [88, 254] on link "Re-tell Lecture" at bounding box center [102, 256] width 104 height 25
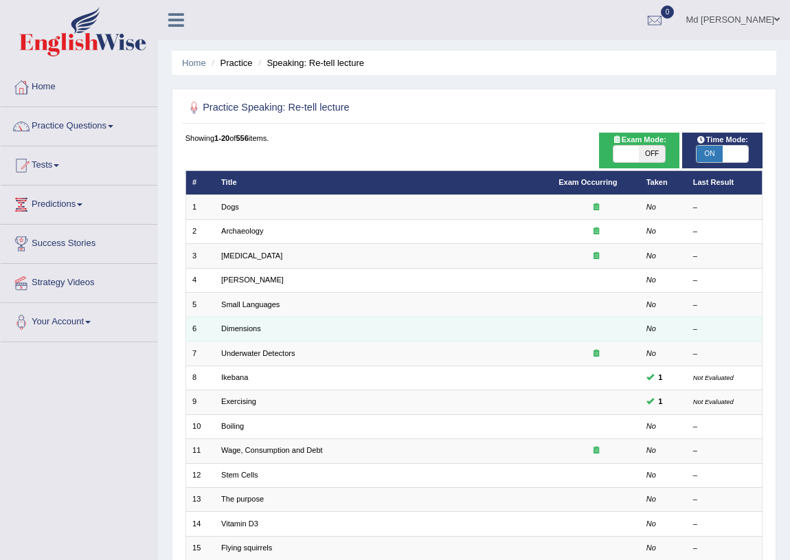
scroll to position [232, 0]
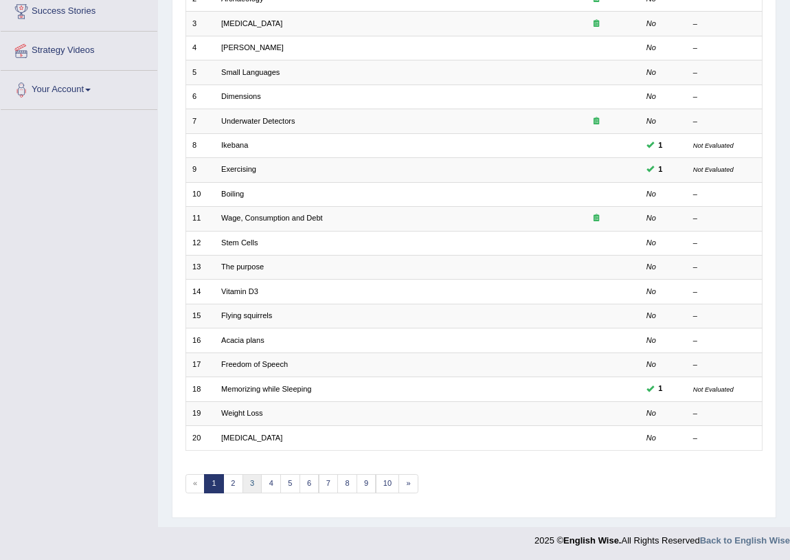
click at [255, 485] on link "3" at bounding box center [253, 483] width 20 height 19
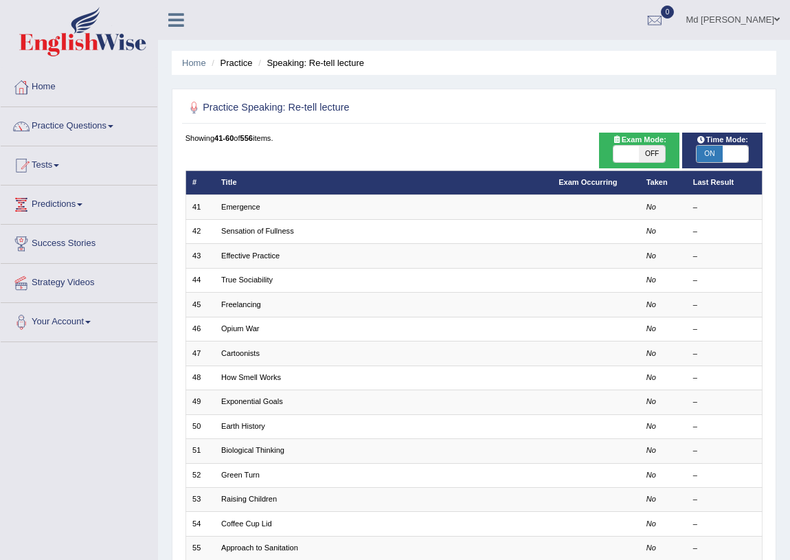
click at [704, 147] on span "ON" at bounding box center [709, 154] width 25 height 16
checkbox input "false"
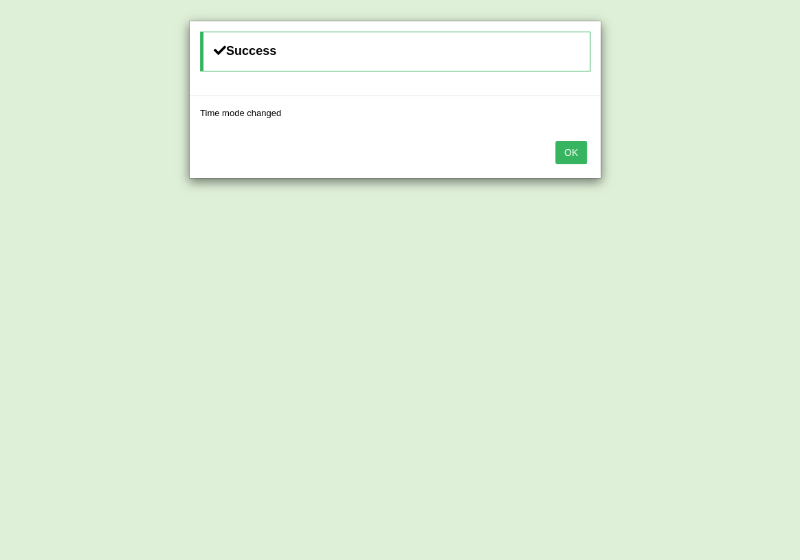
click at [564, 156] on button "OK" at bounding box center [571, 152] width 32 height 23
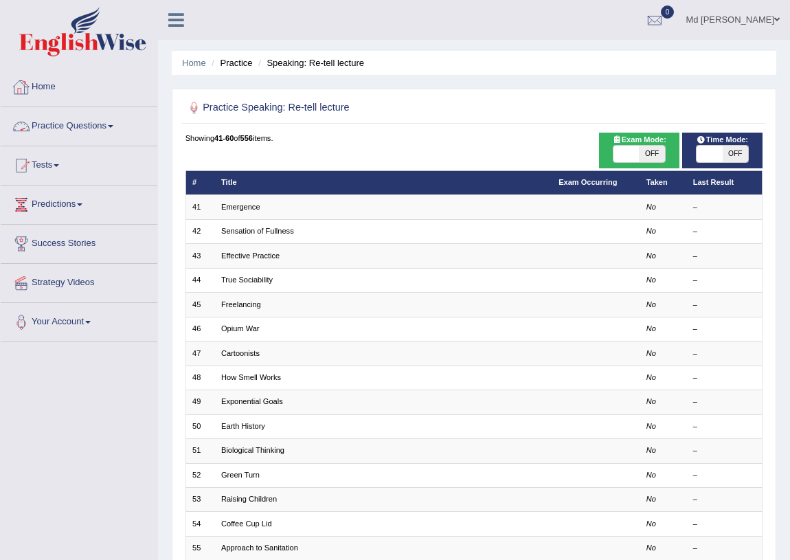
click at [36, 69] on link "Home" at bounding box center [79, 85] width 157 height 34
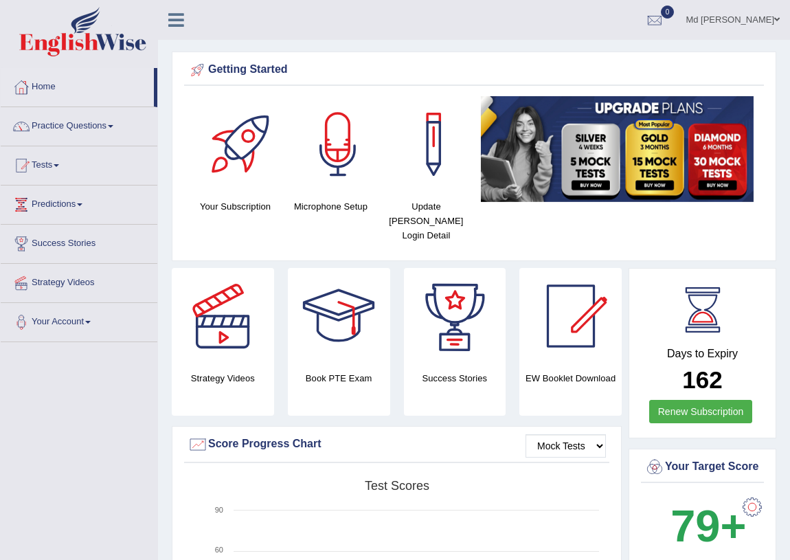
click at [746, 21] on link "Md [PERSON_NAME]" at bounding box center [732, 18] width 115 height 36
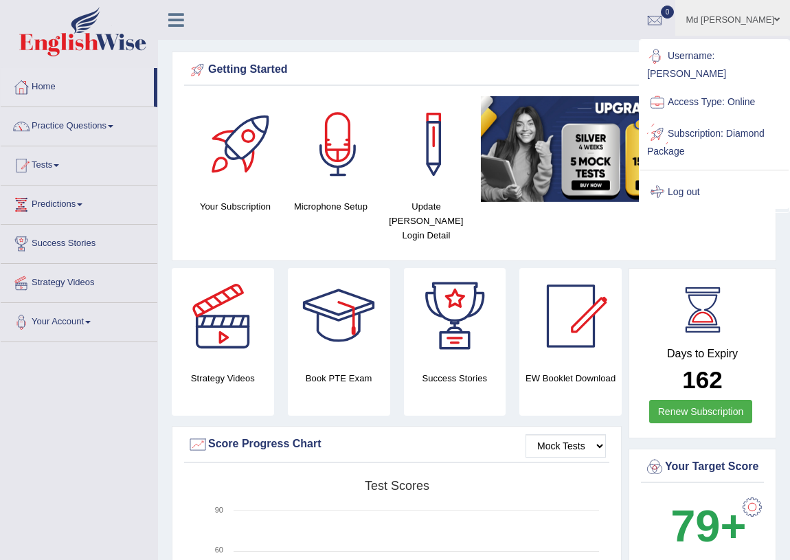
click at [687, 177] on link "Log out" at bounding box center [714, 193] width 148 height 32
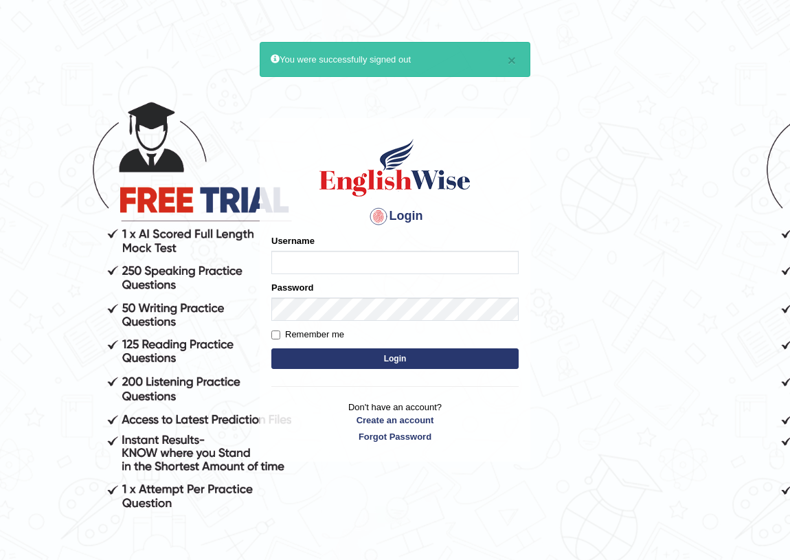
click at [403, 258] on input "Username" at bounding box center [394, 262] width 247 height 23
type input "AntoninoL"
click at [366, 347] on form "Please fix the following errors: Username [PERSON_NAME] Password Remember me Lo…" at bounding box center [394, 303] width 247 height 138
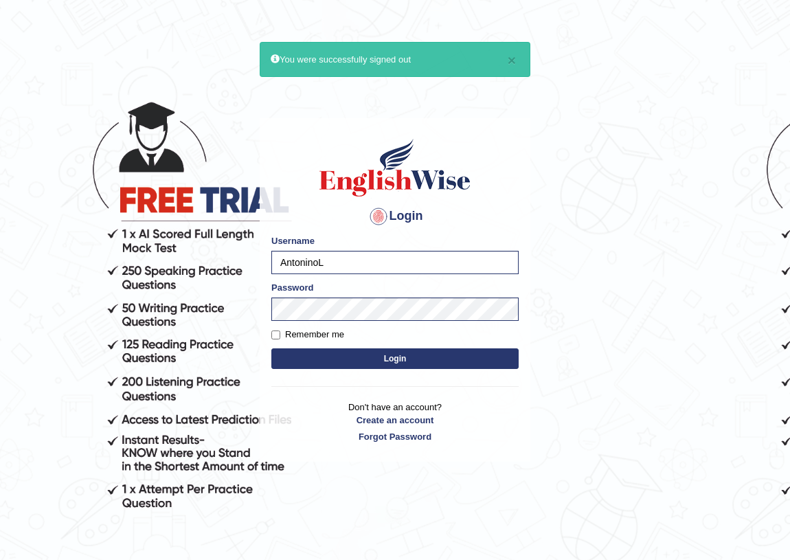
click at [364, 352] on button "Login" at bounding box center [394, 358] width 247 height 21
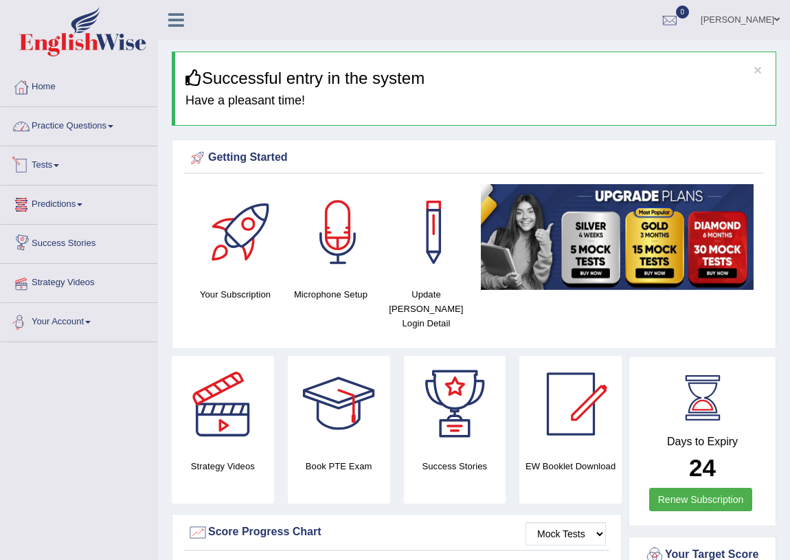
click at [70, 136] on link "Practice Questions" at bounding box center [79, 124] width 157 height 34
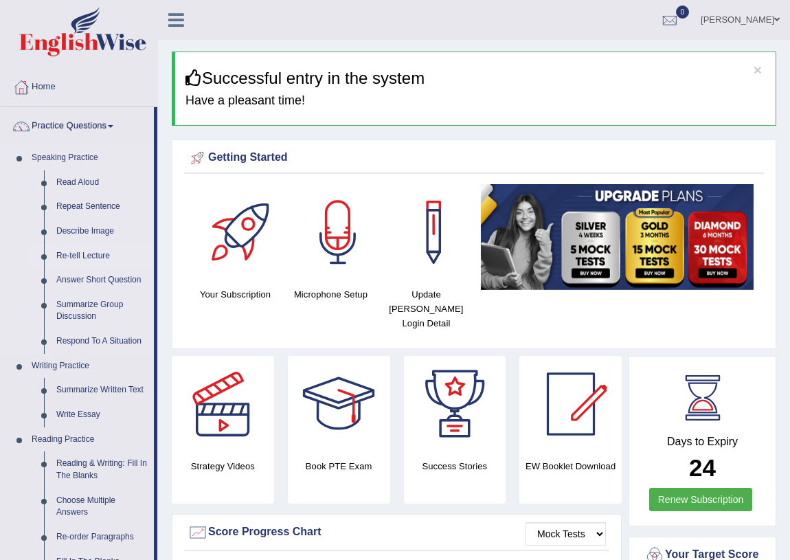
click at [80, 255] on link "Re-tell Lecture" at bounding box center [102, 256] width 104 height 25
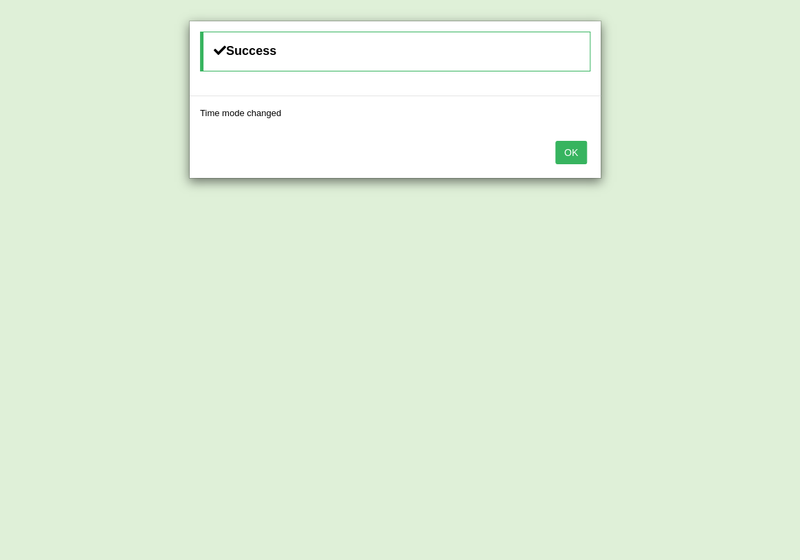
click at [580, 150] on button "OK" at bounding box center [571, 152] width 32 height 23
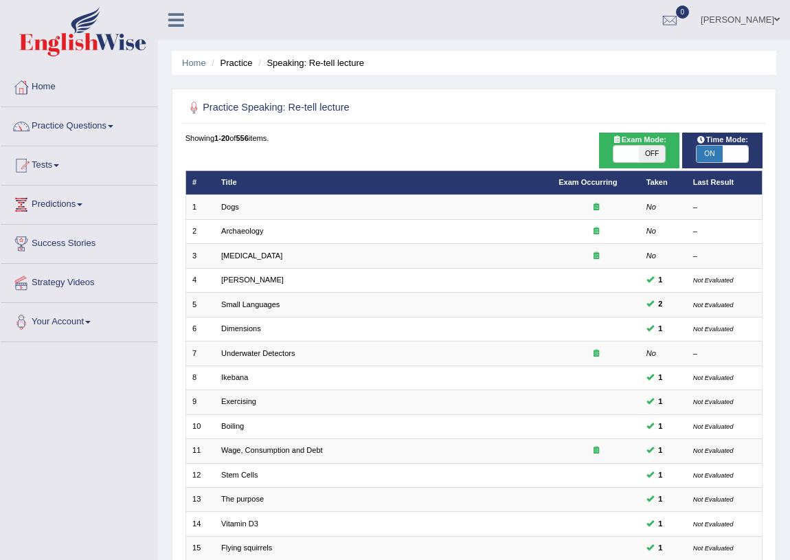
scroll to position [232, 0]
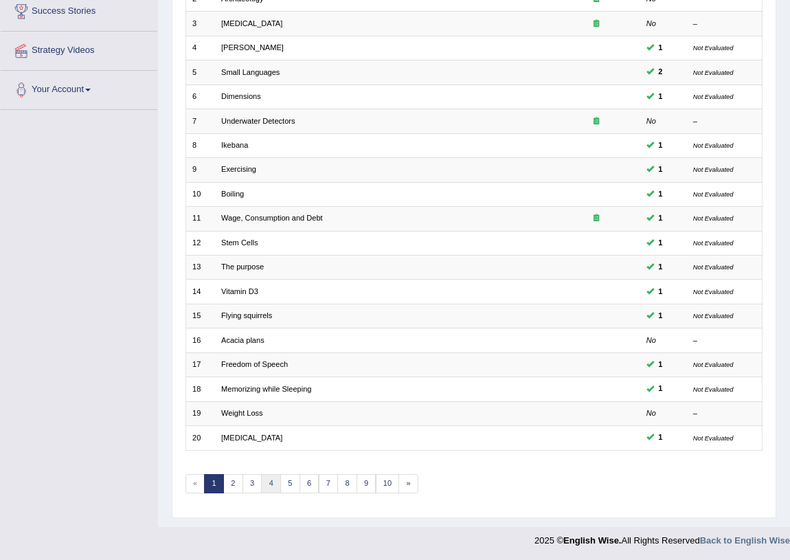
click at [268, 478] on link "4" at bounding box center [271, 483] width 20 height 19
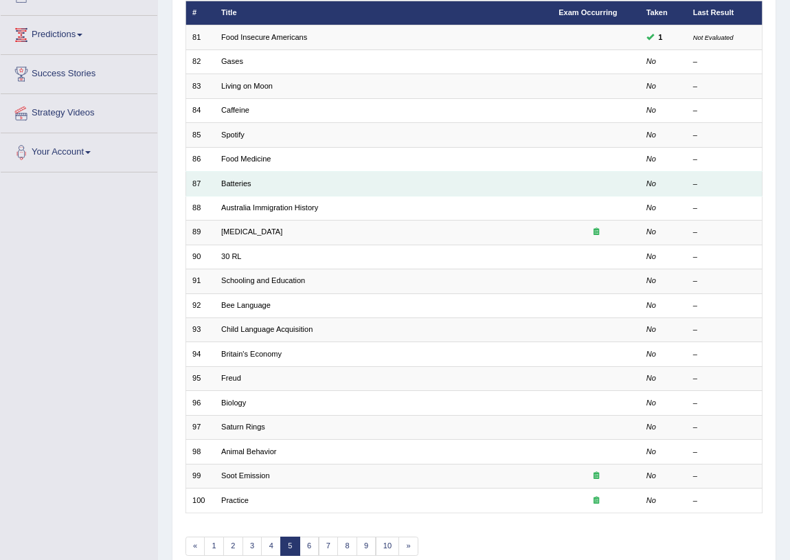
scroll to position [45, 0]
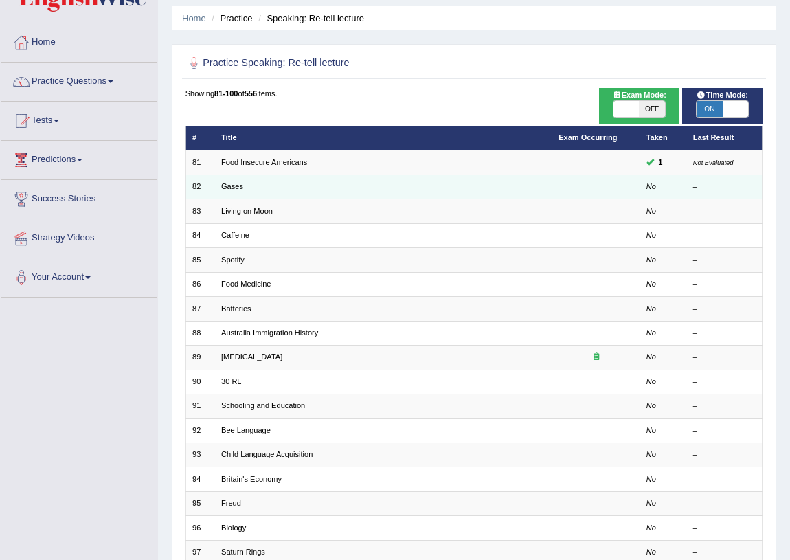
click at [234, 183] on link "Gases" at bounding box center [232, 186] width 22 height 8
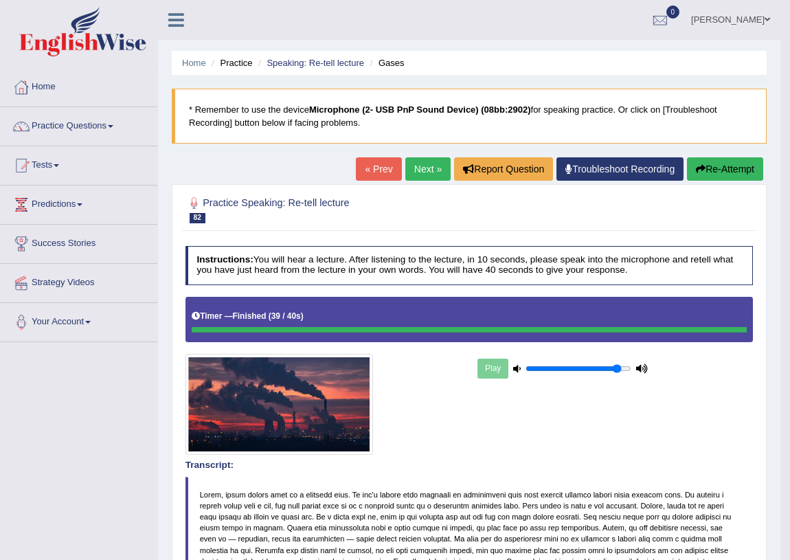
click at [407, 168] on link "Next »" at bounding box center [427, 168] width 45 height 23
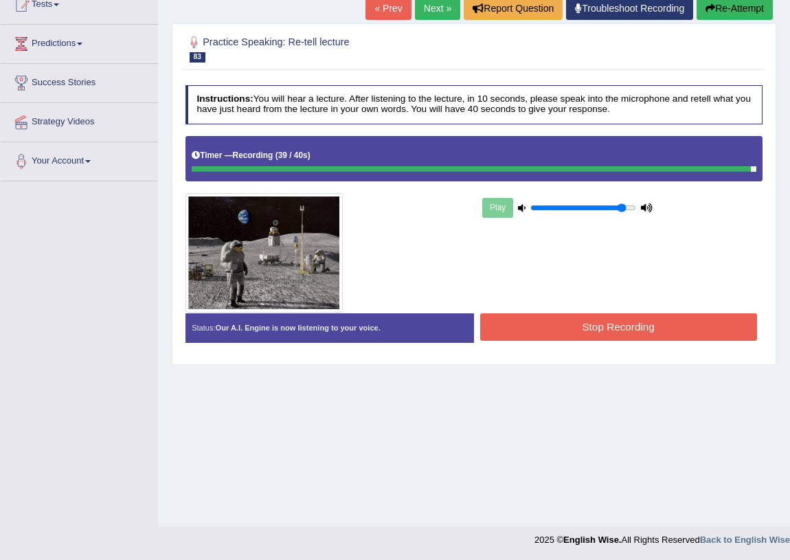
click at [583, 331] on button "Stop Recording" at bounding box center [618, 326] width 277 height 27
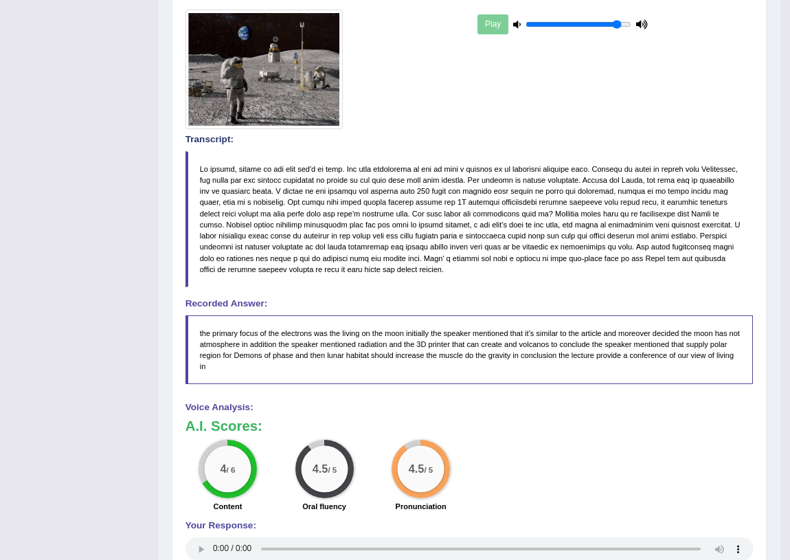
scroll to position [32, 0]
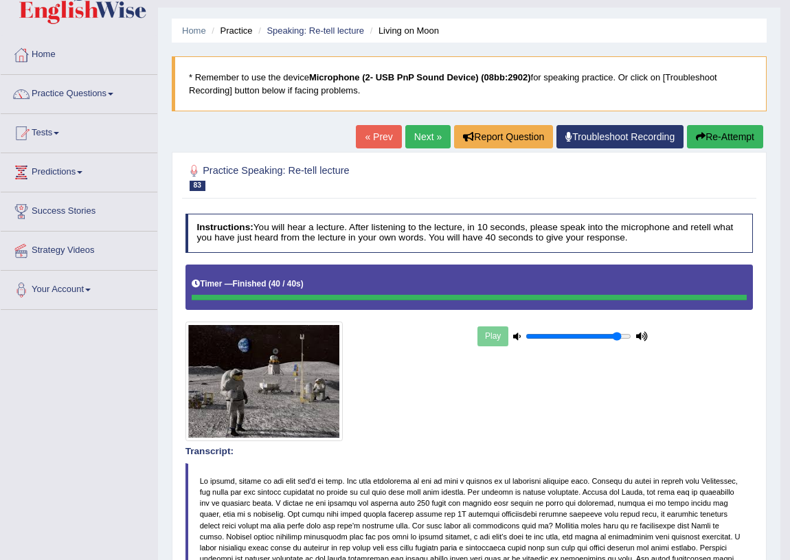
click at [424, 131] on link "Next »" at bounding box center [427, 136] width 45 height 23
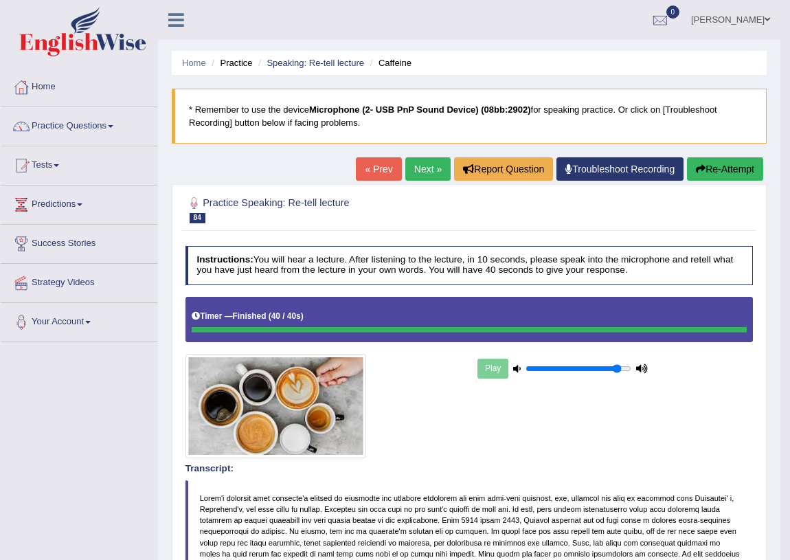
click at [412, 169] on link "Next »" at bounding box center [427, 168] width 45 height 23
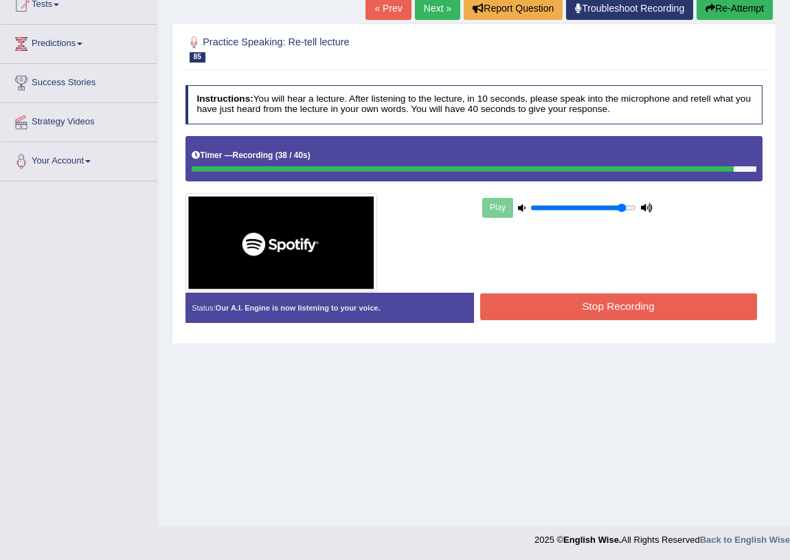
click at [579, 313] on button "Stop Recording" at bounding box center [618, 306] width 277 height 27
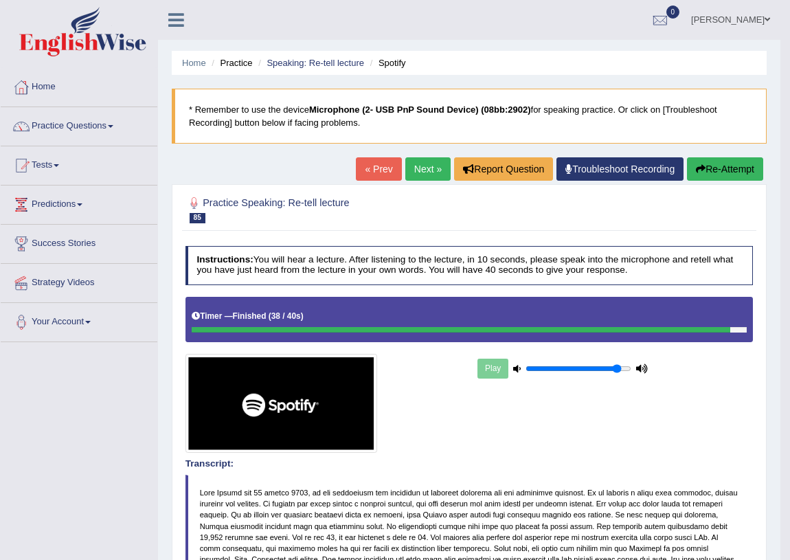
click at [427, 171] on link "Next »" at bounding box center [427, 168] width 45 height 23
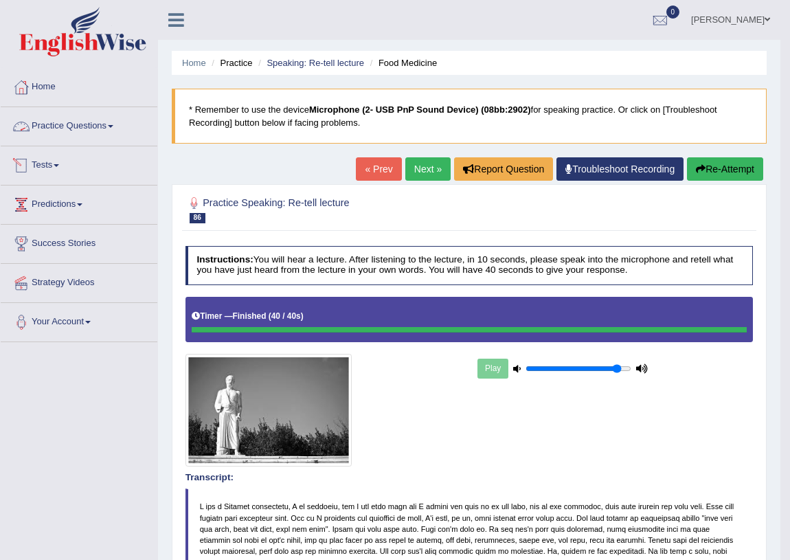
click at [74, 131] on link "Practice Questions" at bounding box center [79, 124] width 157 height 34
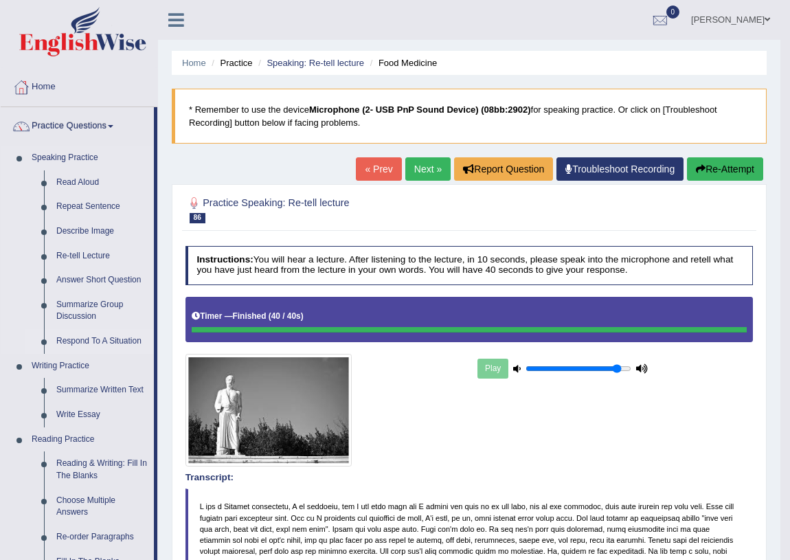
click at [71, 342] on link "Respond To A Situation" at bounding box center [102, 341] width 104 height 25
